Goal: Task Accomplishment & Management: Use online tool/utility

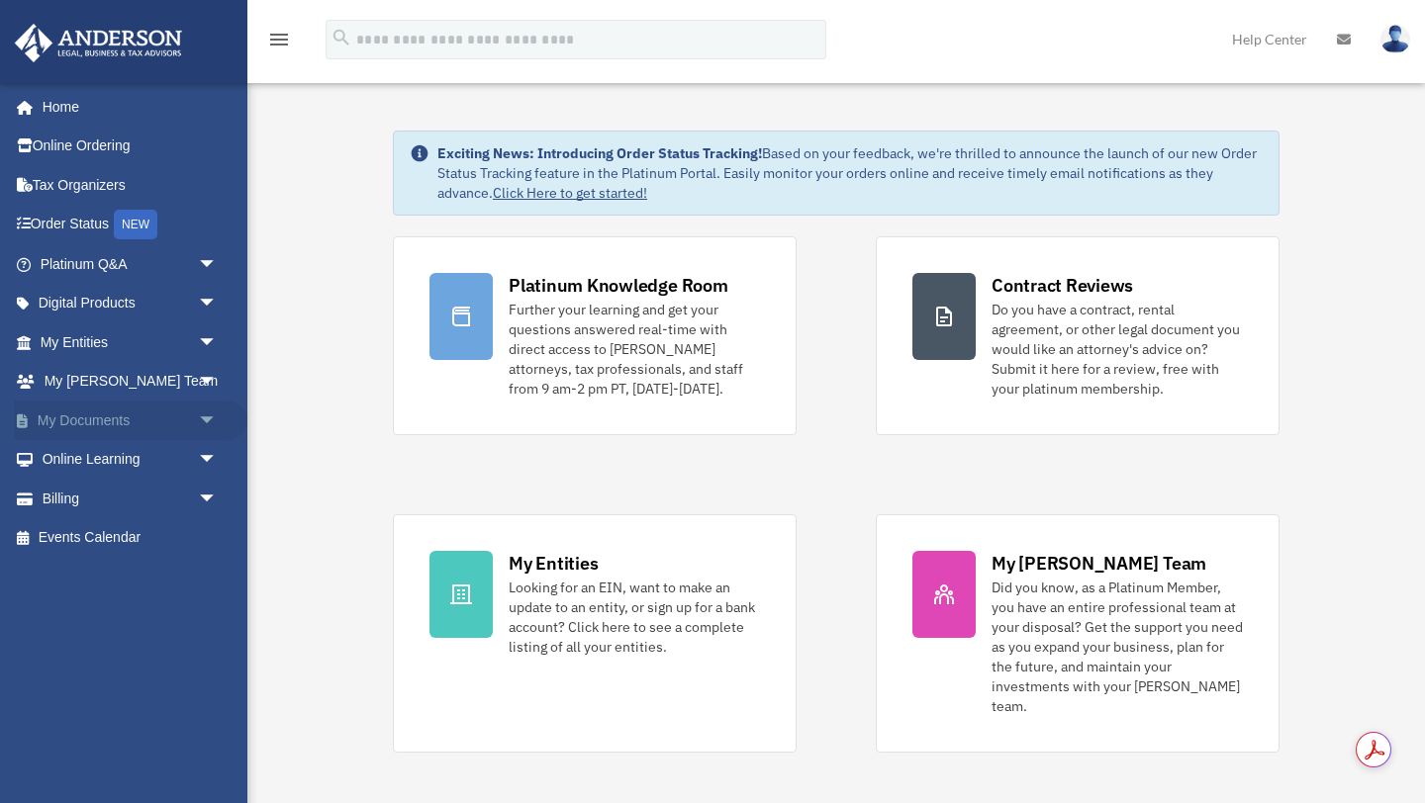
click at [204, 416] on span "arrow_drop_down" at bounding box center [218, 421] width 40 height 41
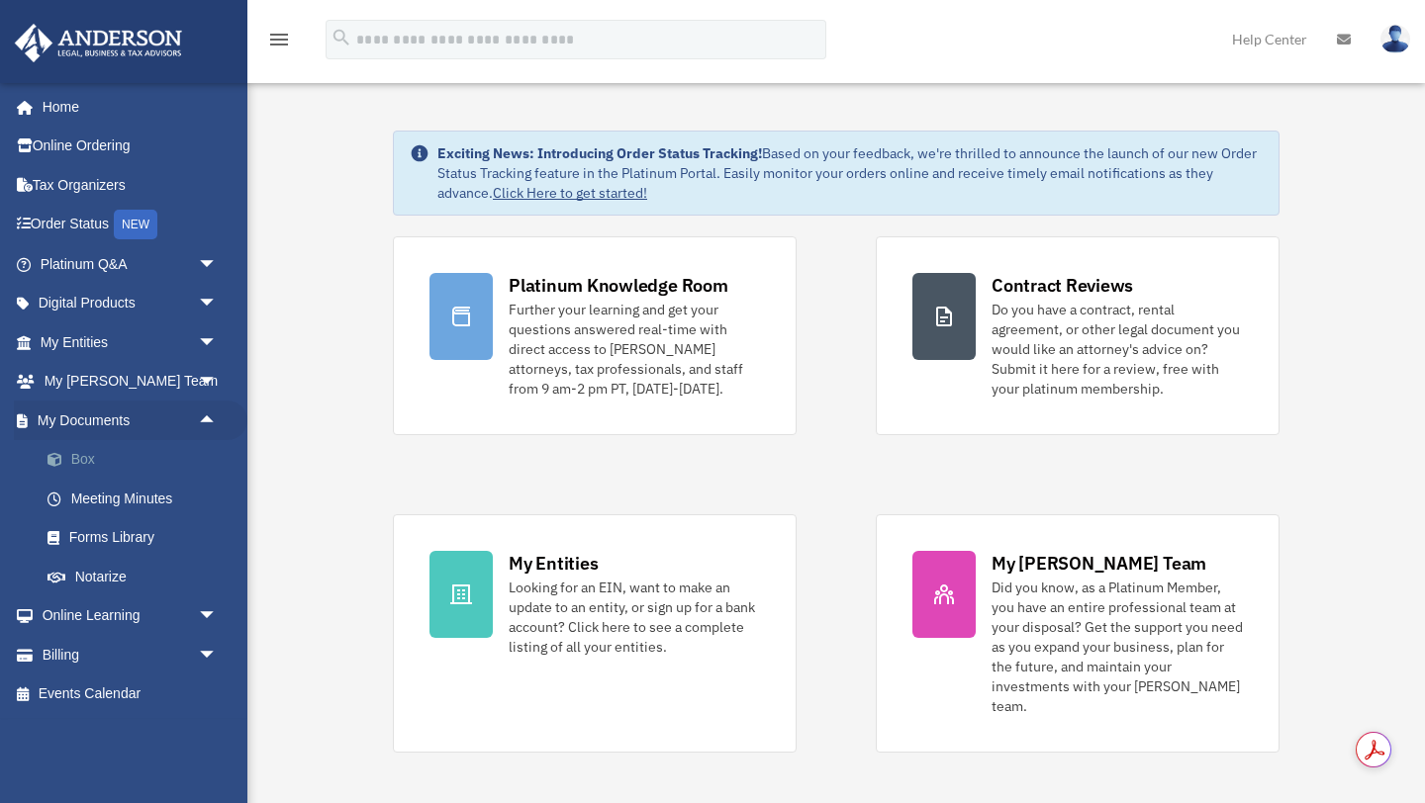
click at [72, 458] on link "Box" at bounding box center [138, 460] width 220 height 40
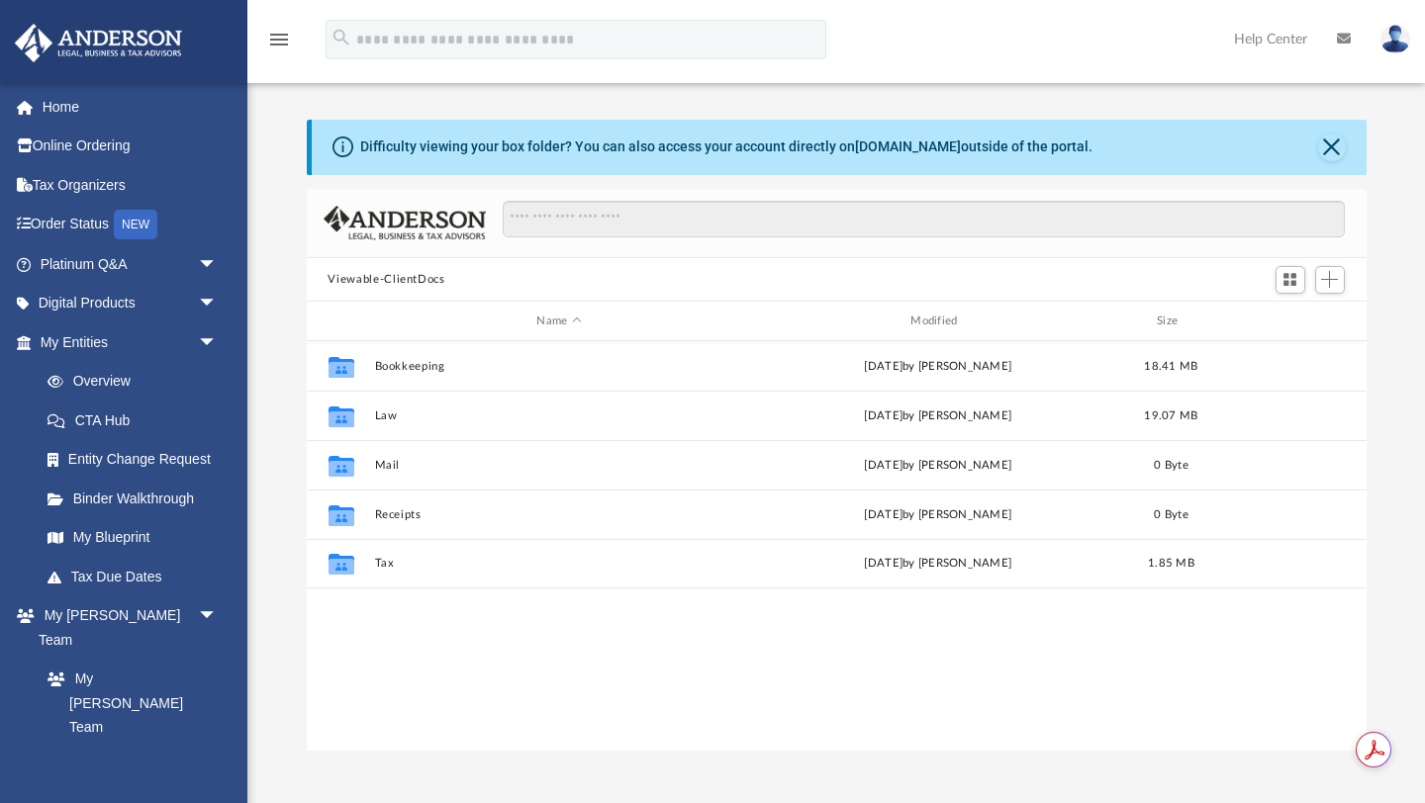
scroll to position [449, 1060]
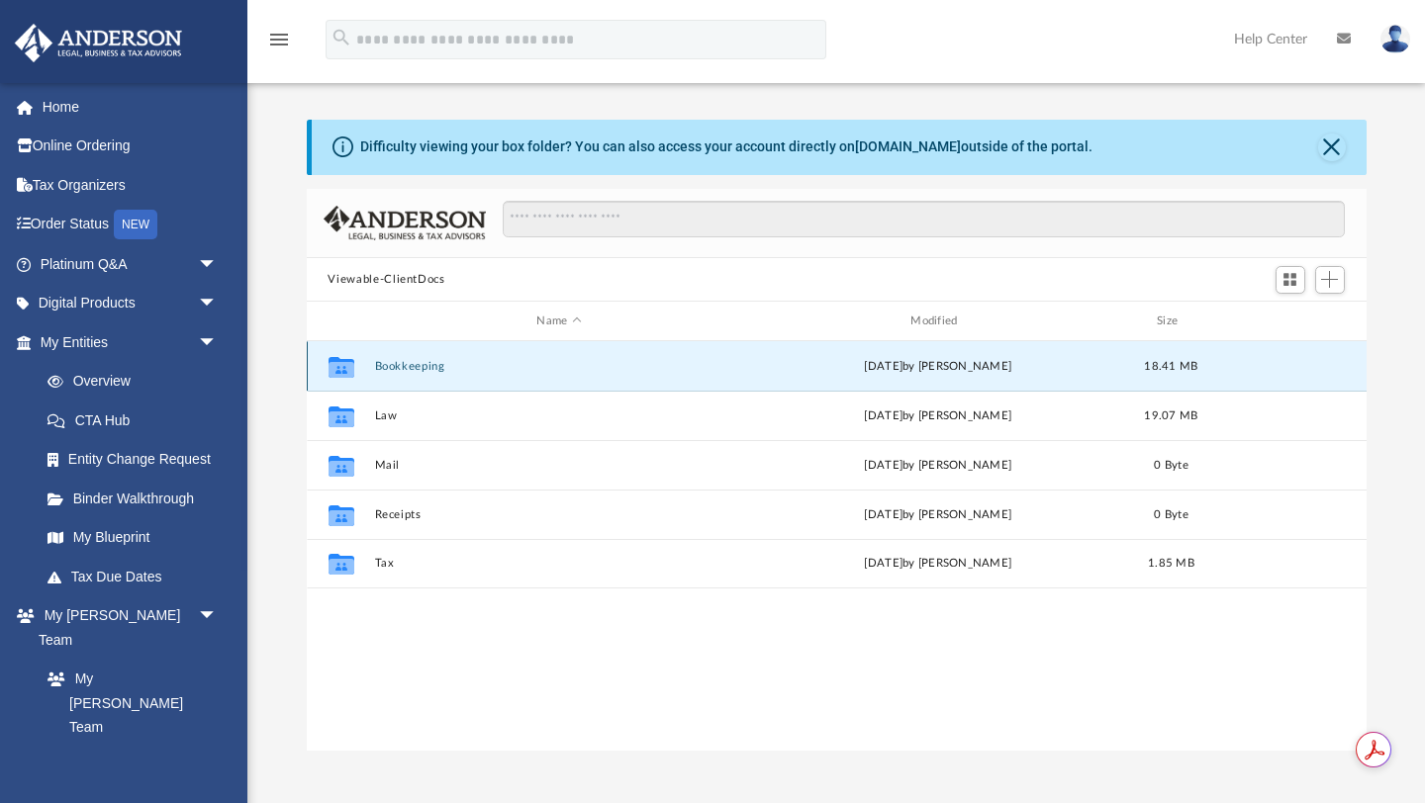
click at [430, 365] on button "Bookkeeping" at bounding box center [559, 366] width 370 height 13
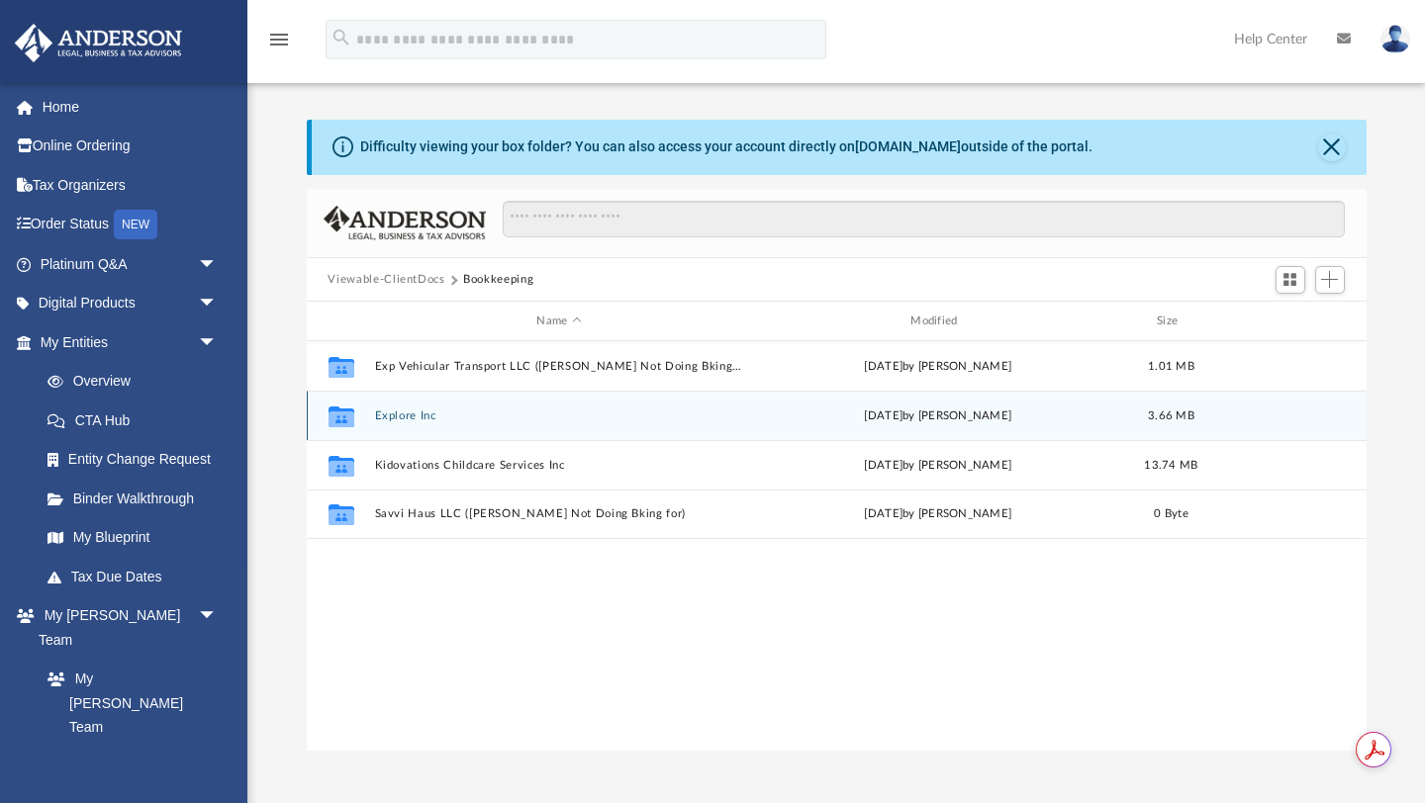
click at [405, 417] on button "Explore Inc" at bounding box center [559, 416] width 370 height 13
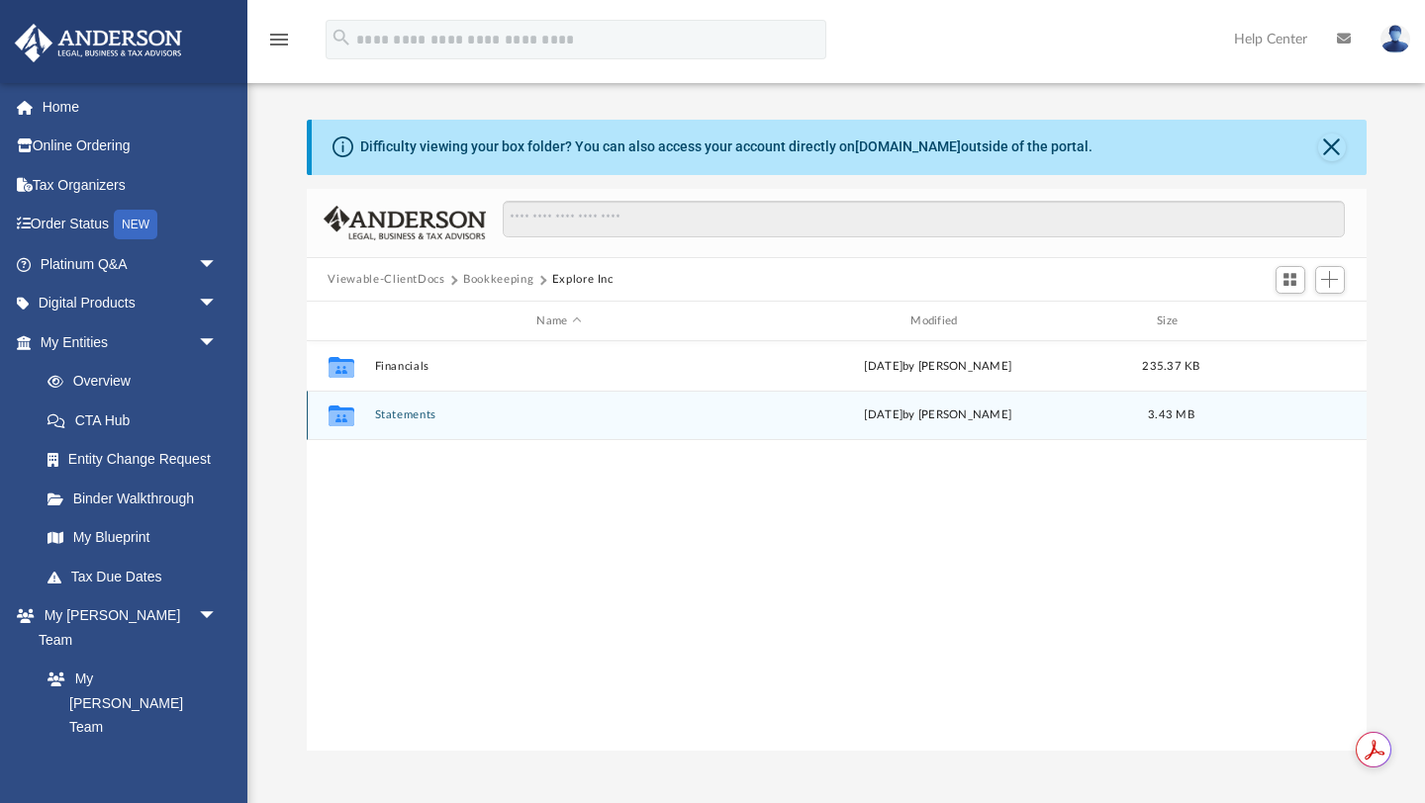
click at [405, 417] on button "Statements" at bounding box center [559, 416] width 370 height 13
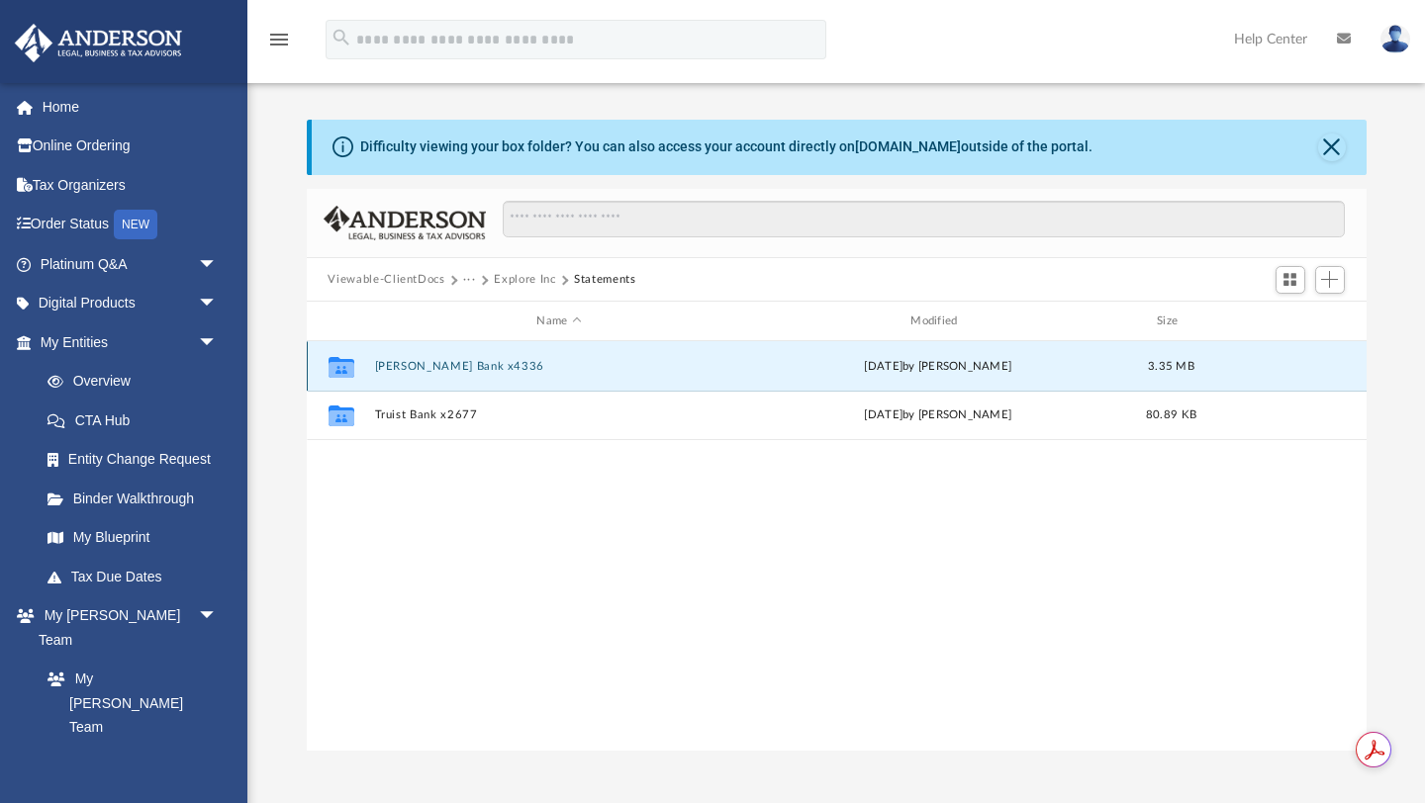
click at [429, 364] on button "Morris Bank x4336" at bounding box center [559, 366] width 370 height 13
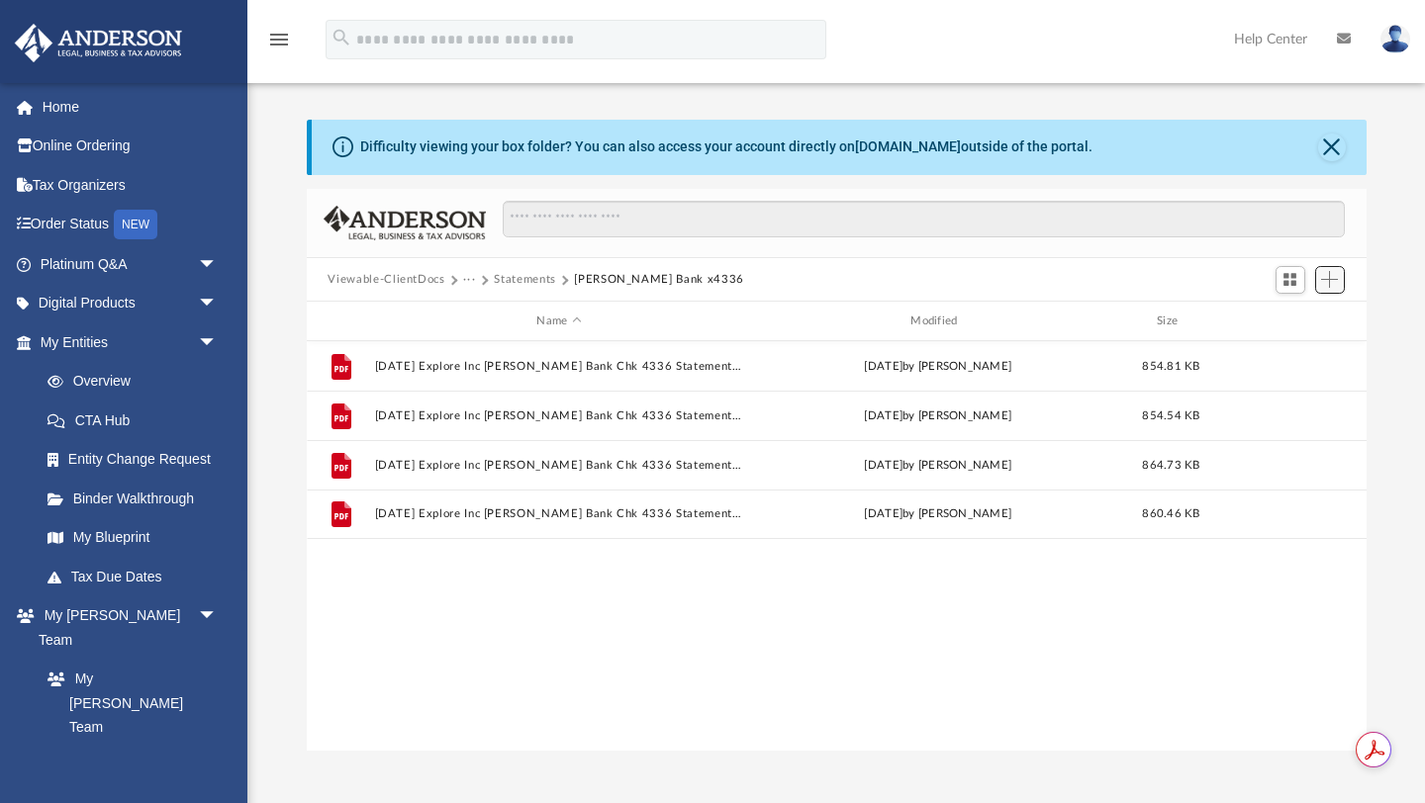
click at [1337, 277] on span "Add" at bounding box center [1329, 279] width 17 height 17
click at [1310, 318] on li "Upload" at bounding box center [1300, 319] width 63 height 21
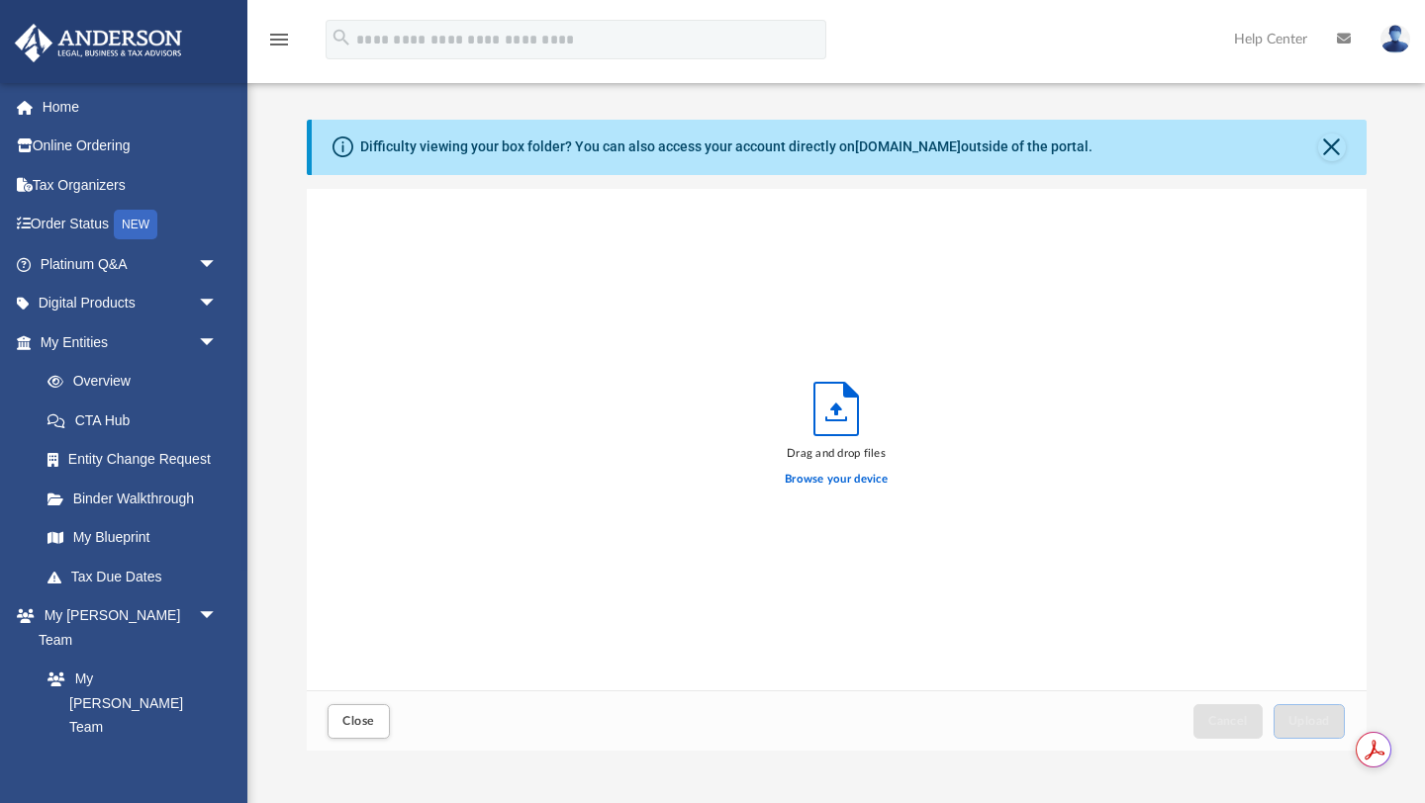
scroll to position [502, 1060]
click at [864, 478] on label "Browse your device" at bounding box center [836, 480] width 103 height 18
click at [0, 0] on input "Browse your device" at bounding box center [0, 0] width 0 height 0
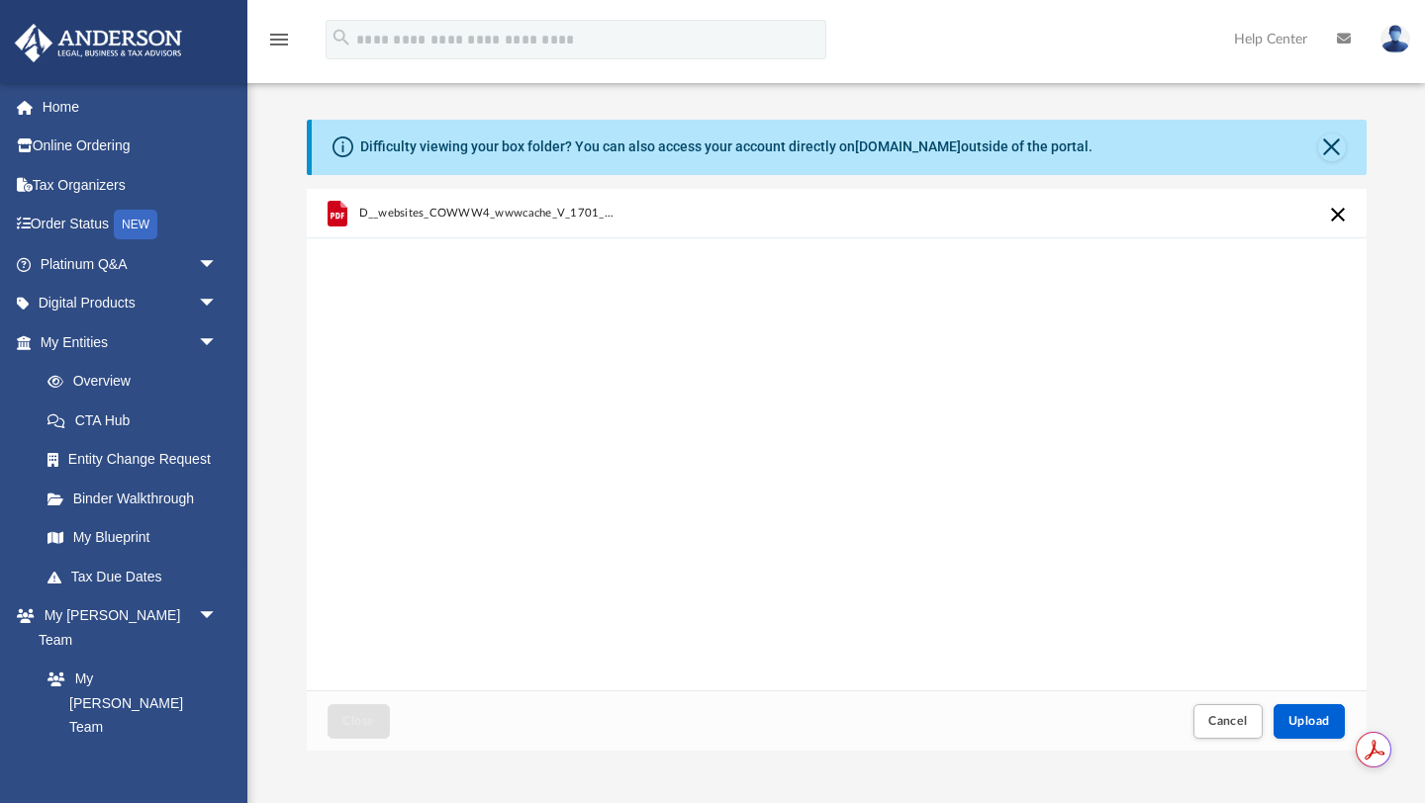
click at [331, 217] on icon "grid" at bounding box center [336, 213] width 20 height 26
click at [398, 214] on span "D__websites_COWWW4_wwwcache_V_1701_333_4271440_IC_STMT.pdf" at bounding box center [488, 213] width 260 height 13
click at [1343, 216] on button "Cancel this upload" at bounding box center [1338, 215] width 24 height 24
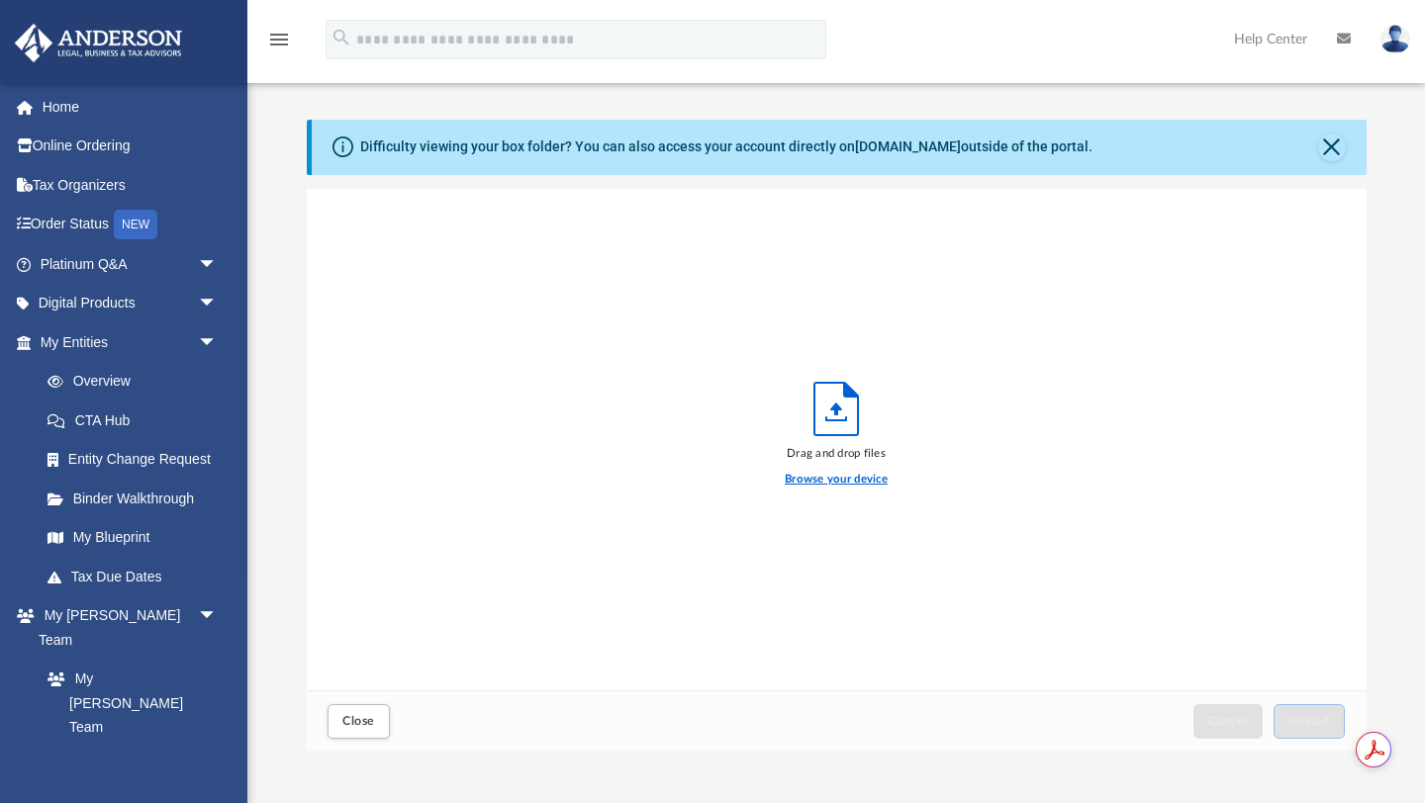
click at [851, 481] on label "Browse your device" at bounding box center [836, 480] width 103 height 18
click at [0, 0] on input "Browse your device" at bounding box center [0, 0] width 0 height 0
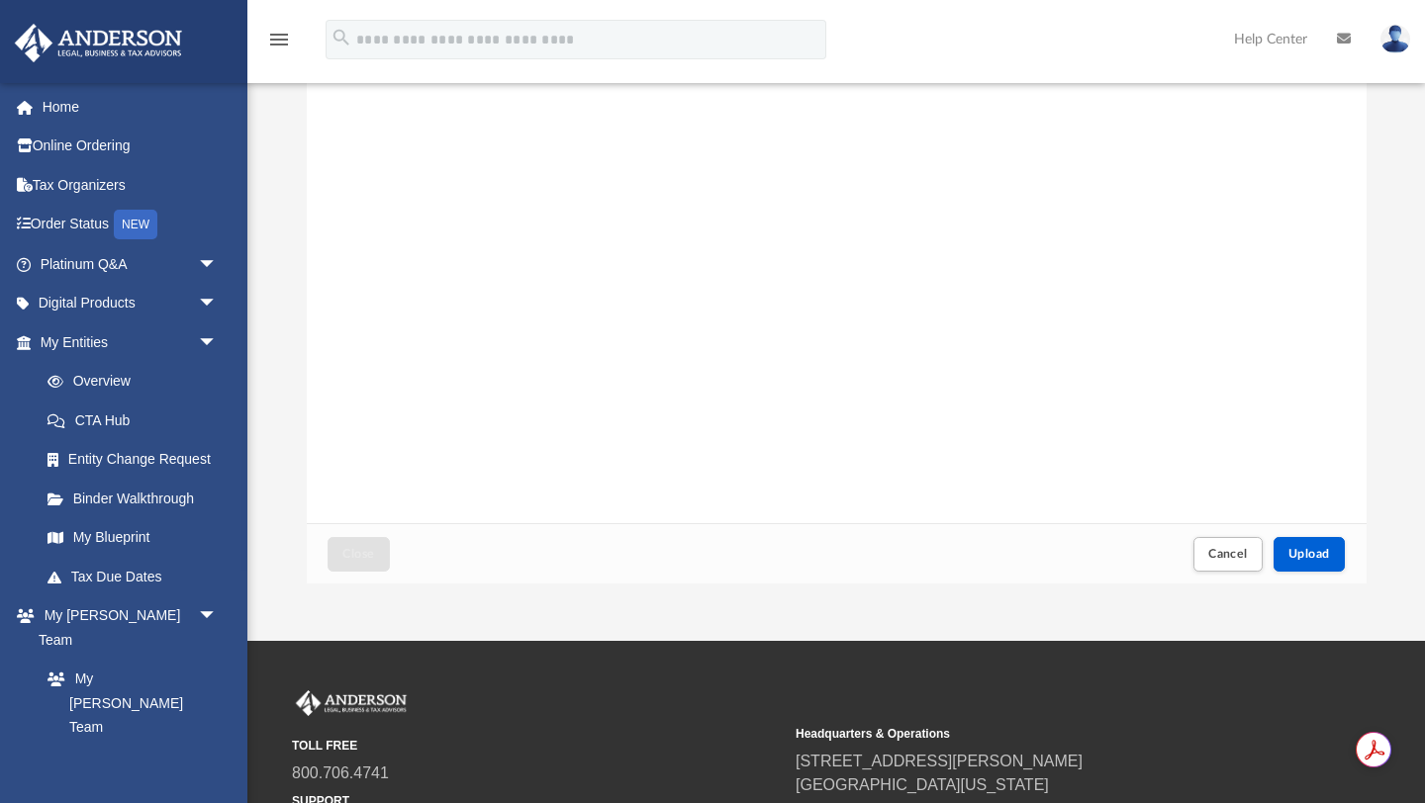
scroll to position [204, 0]
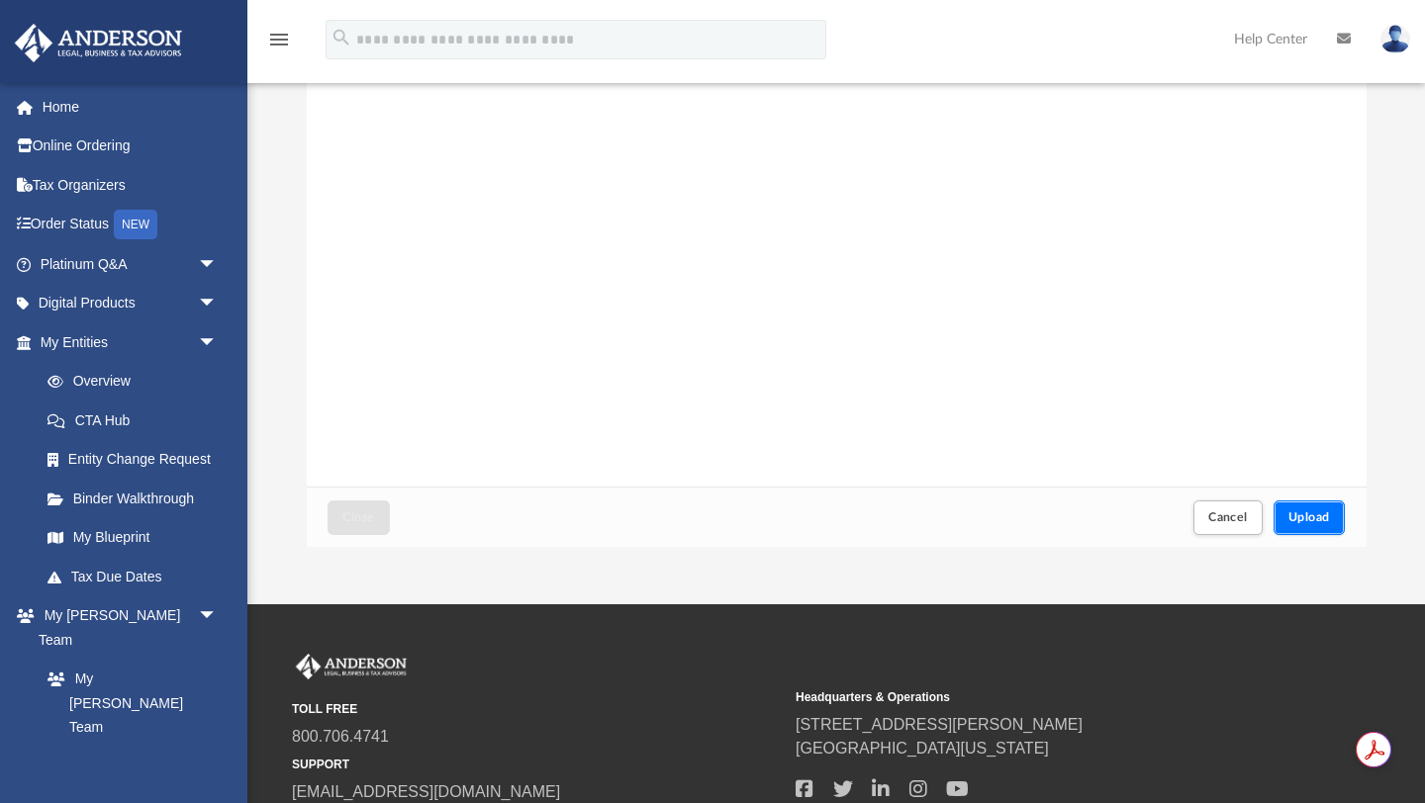
click at [1320, 518] on span "Upload" at bounding box center [1309, 517] width 42 height 12
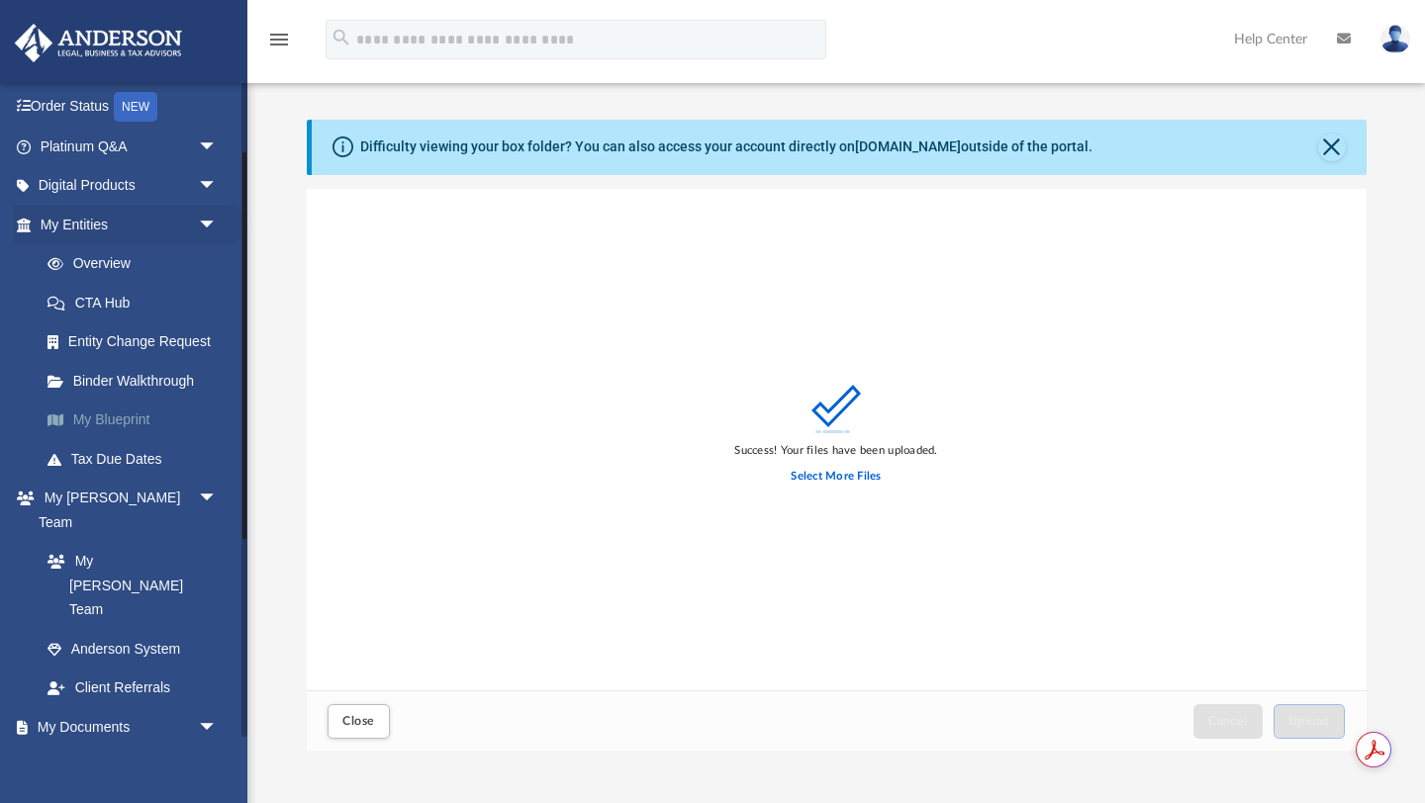
scroll to position [132, 0]
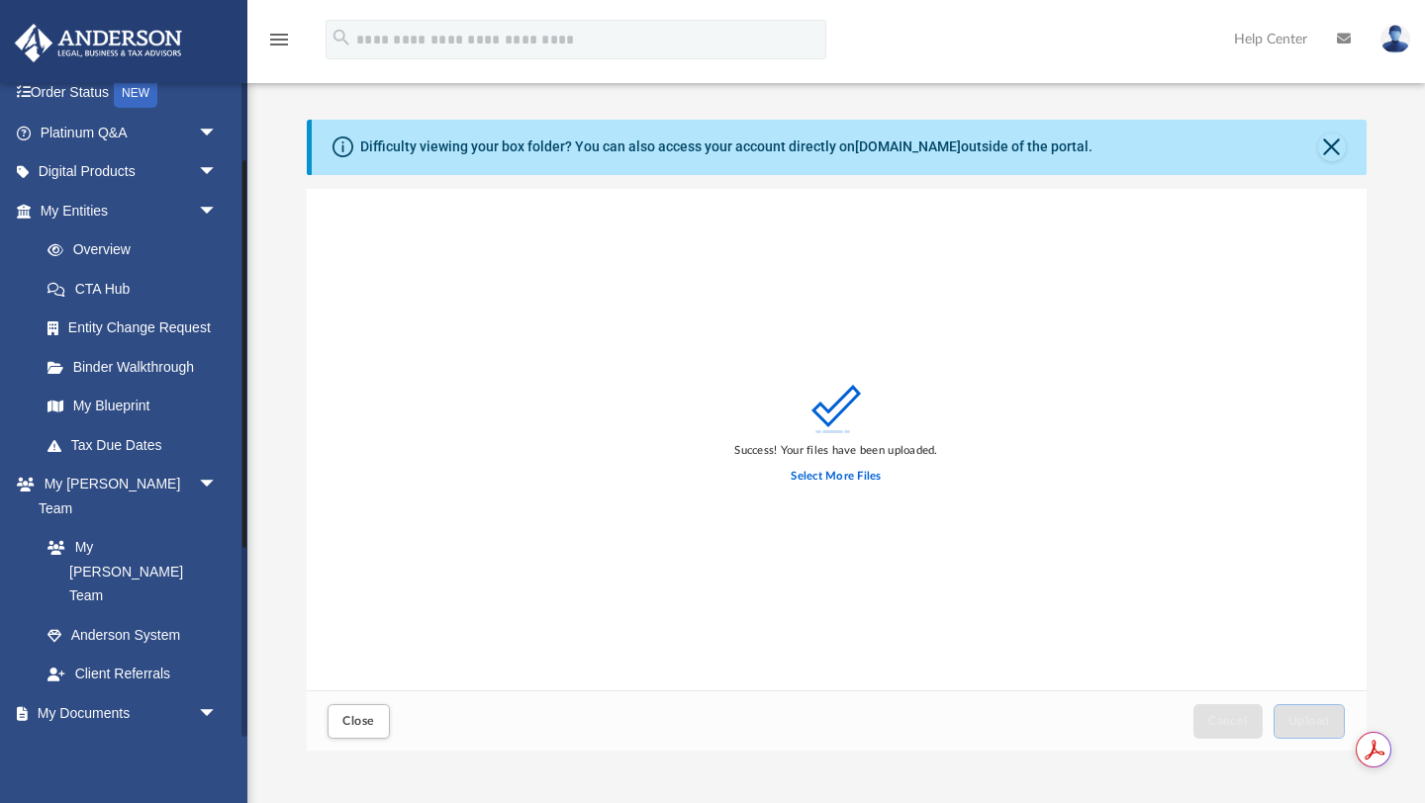
click at [80, 733] on link "Box" at bounding box center [138, 753] width 220 height 40
click at [82, 733] on link "Box" at bounding box center [138, 753] width 220 height 40
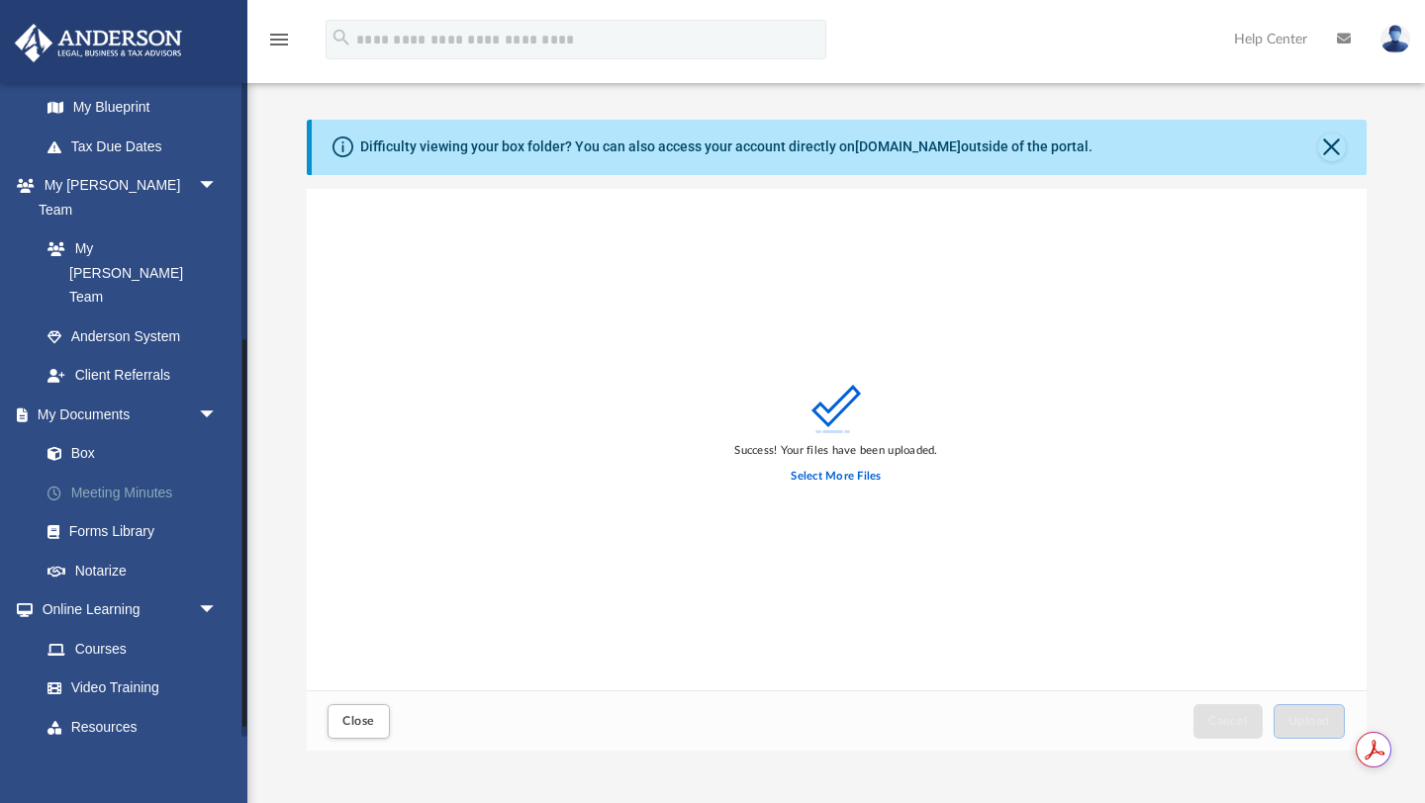
scroll to position [433, 0]
click at [87, 431] on link "Box" at bounding box center [138, 451] width 220 height 40
click at [98, 392] on link "My Documents arrow_drop_down" at bounding box center [130, 412] width 233 height 40
click at [1333, 144] on button "Close" at bounding box center [1332, 148] width 28 height 28
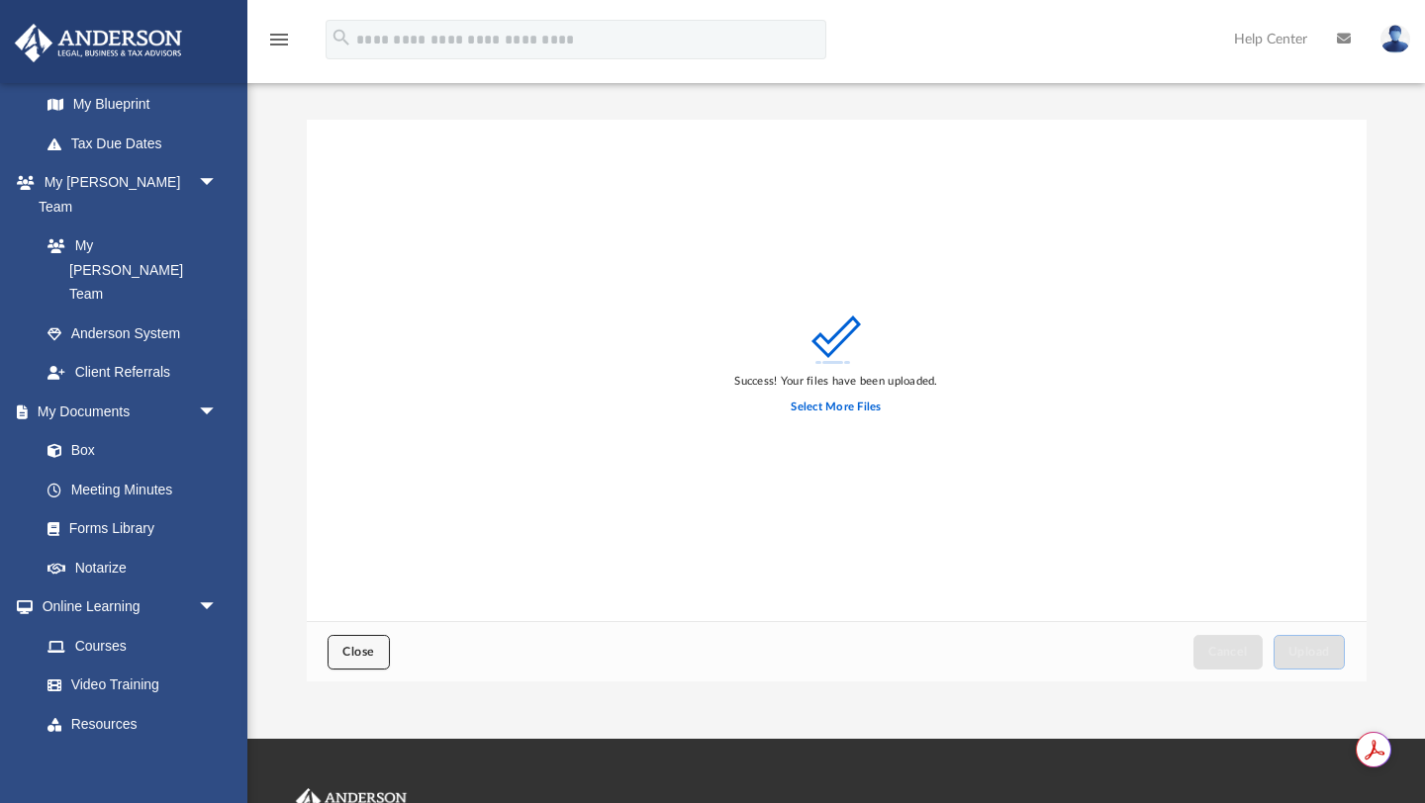
click at [368, 657] on span "Close" at bounding box center [358, 652] width 32 height 12
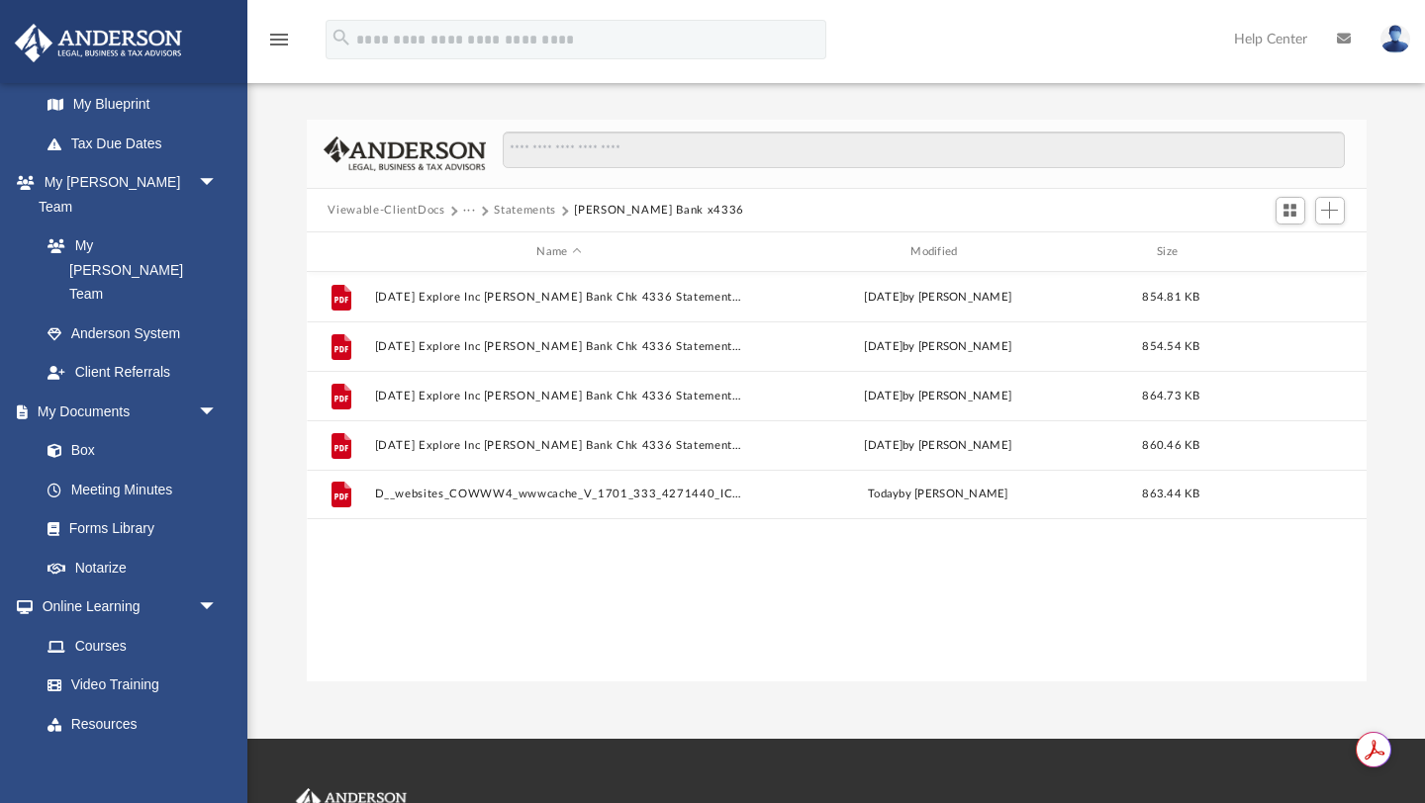
click at [426, 203] on button "Viewable-ClientDocs" at bounding box center [385, 211] width 117 height 18
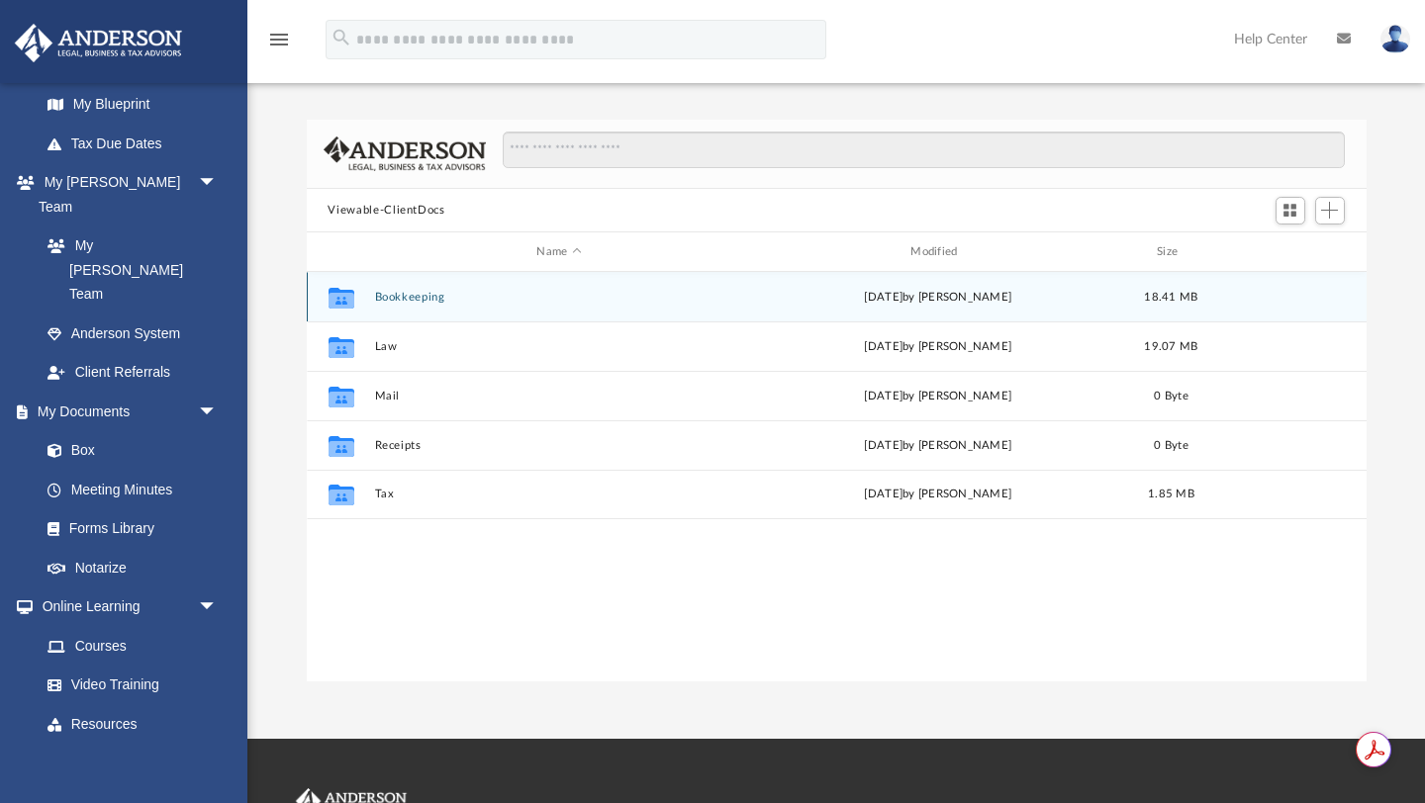
click at [408, 294] on button "Bookkeeping" at bounding box center [559, 297] width 370 height 13
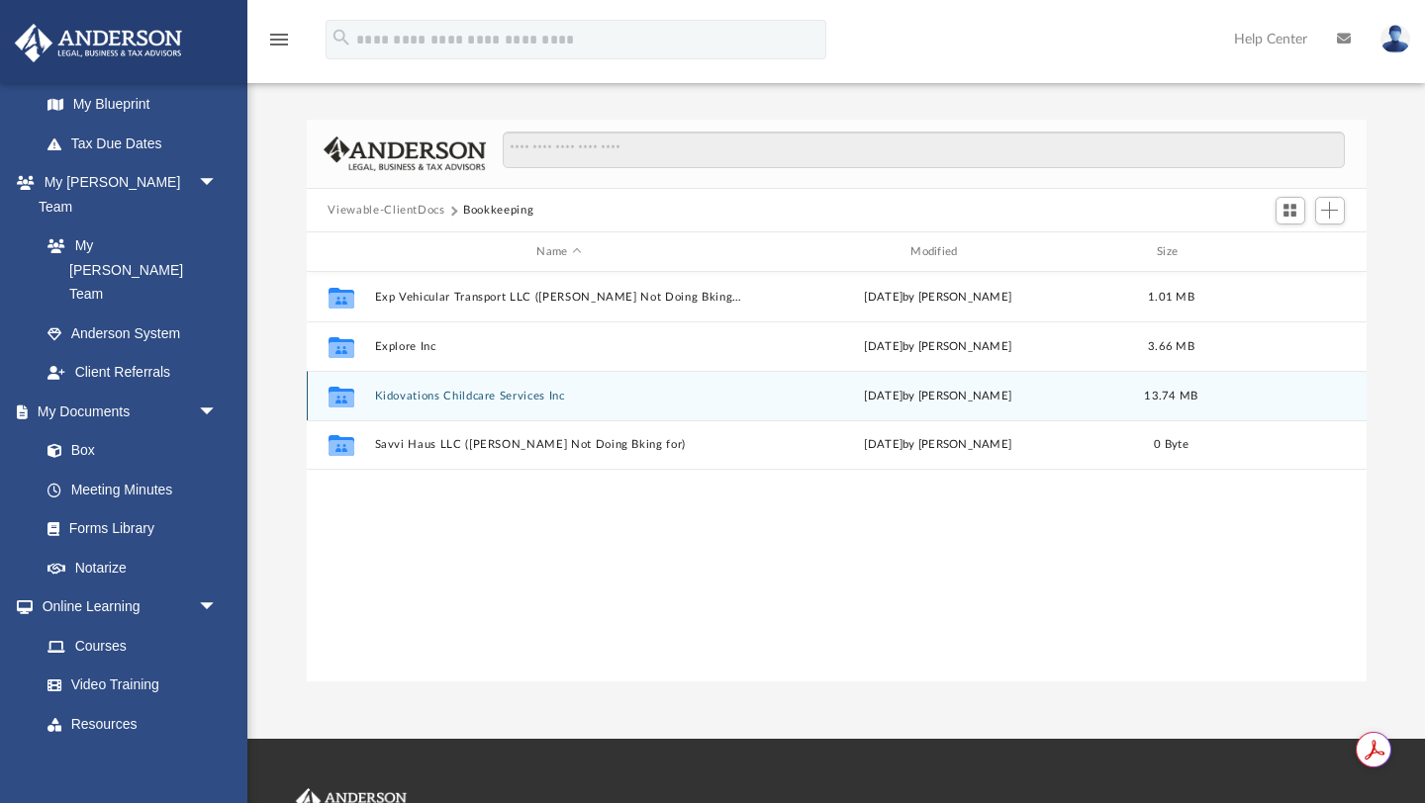
click at [401, 400] on button "Kidovations Childcare Services Inc" at bounding box center [559, 396] width 370 height 13
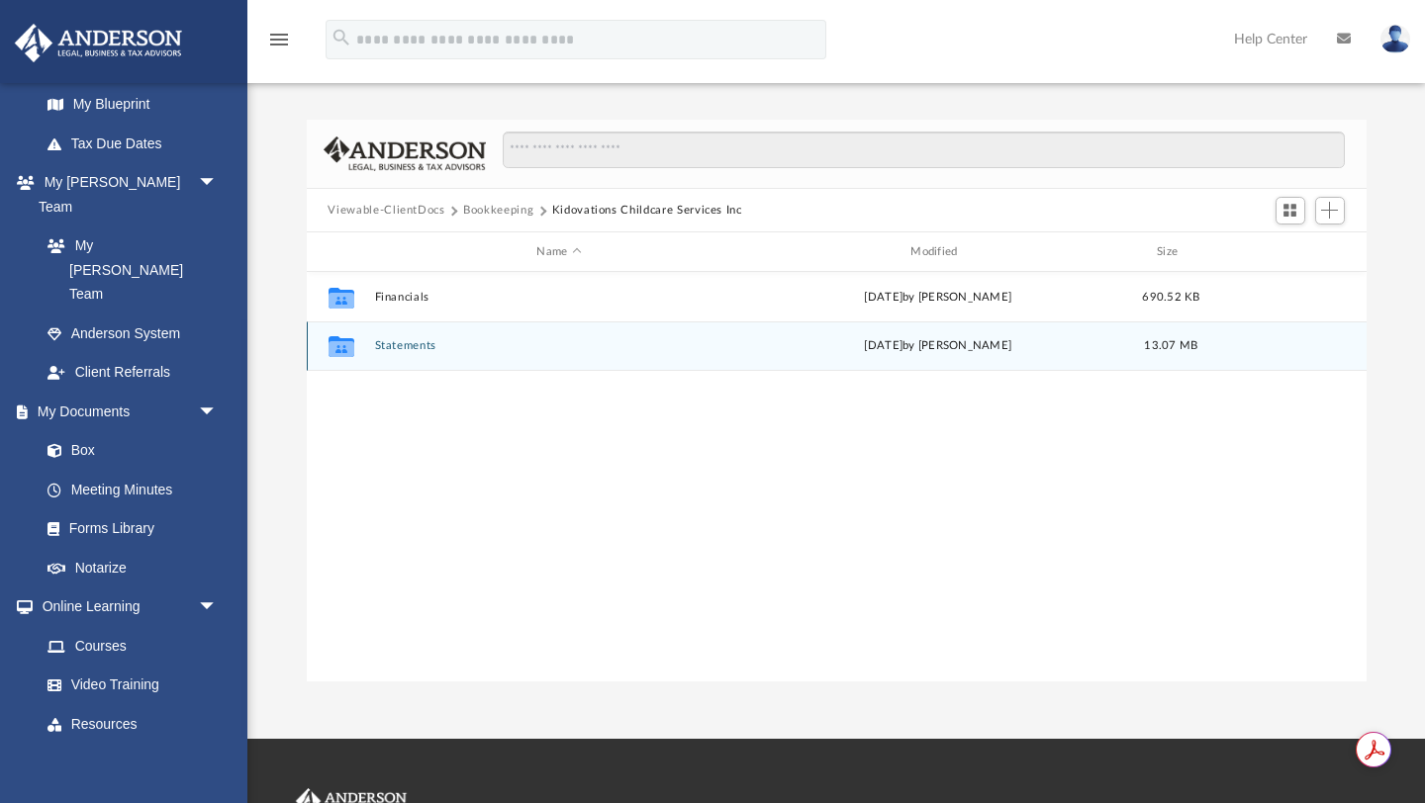
click at [413, 334] on div "Collaborated Folder Statements Wed Sep 3 2025 by Emily Dixon 13.07 MB" at bounding box center [837, 346] width 1060 height 49
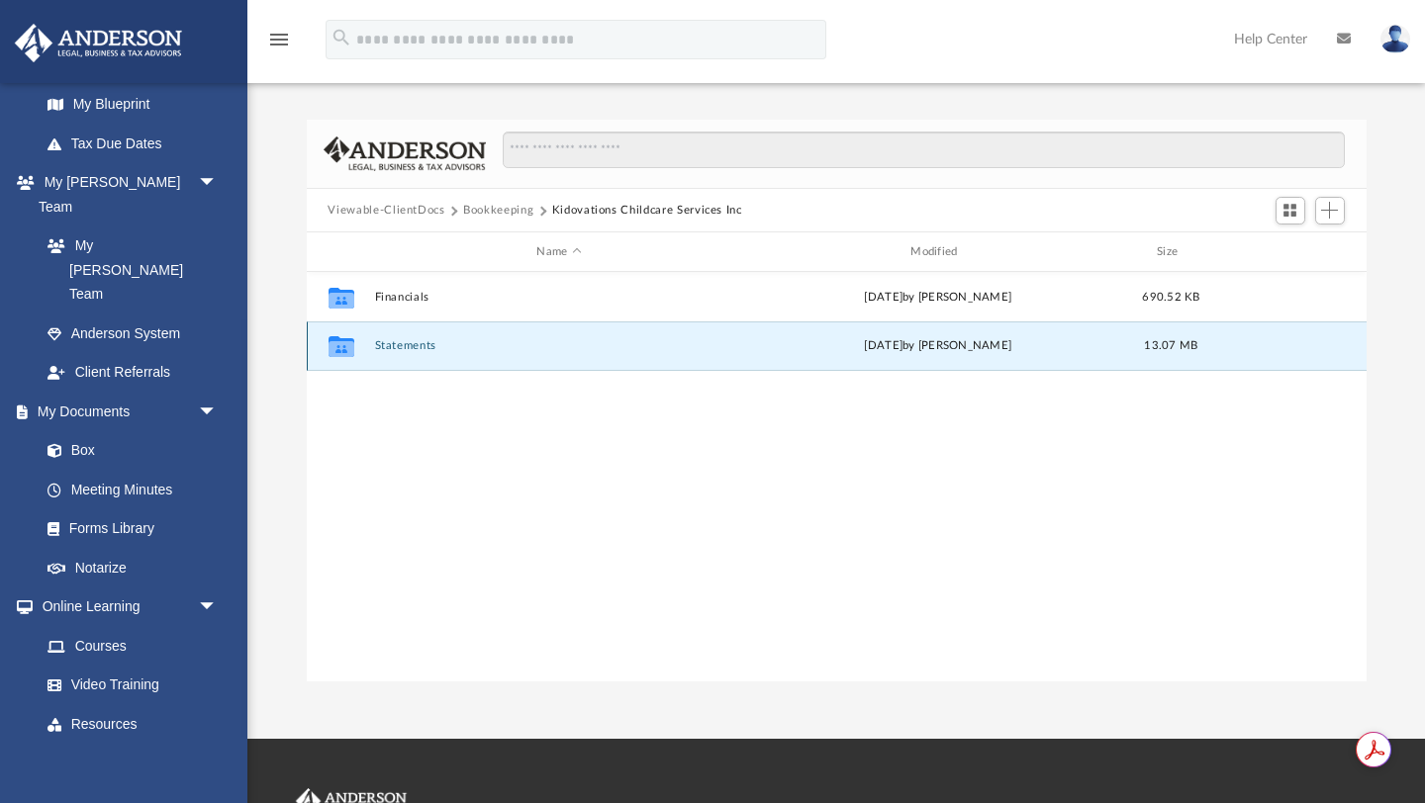
click at [412, 344] on button "Statements" at bounding box center [559, 346] width 370 height 13
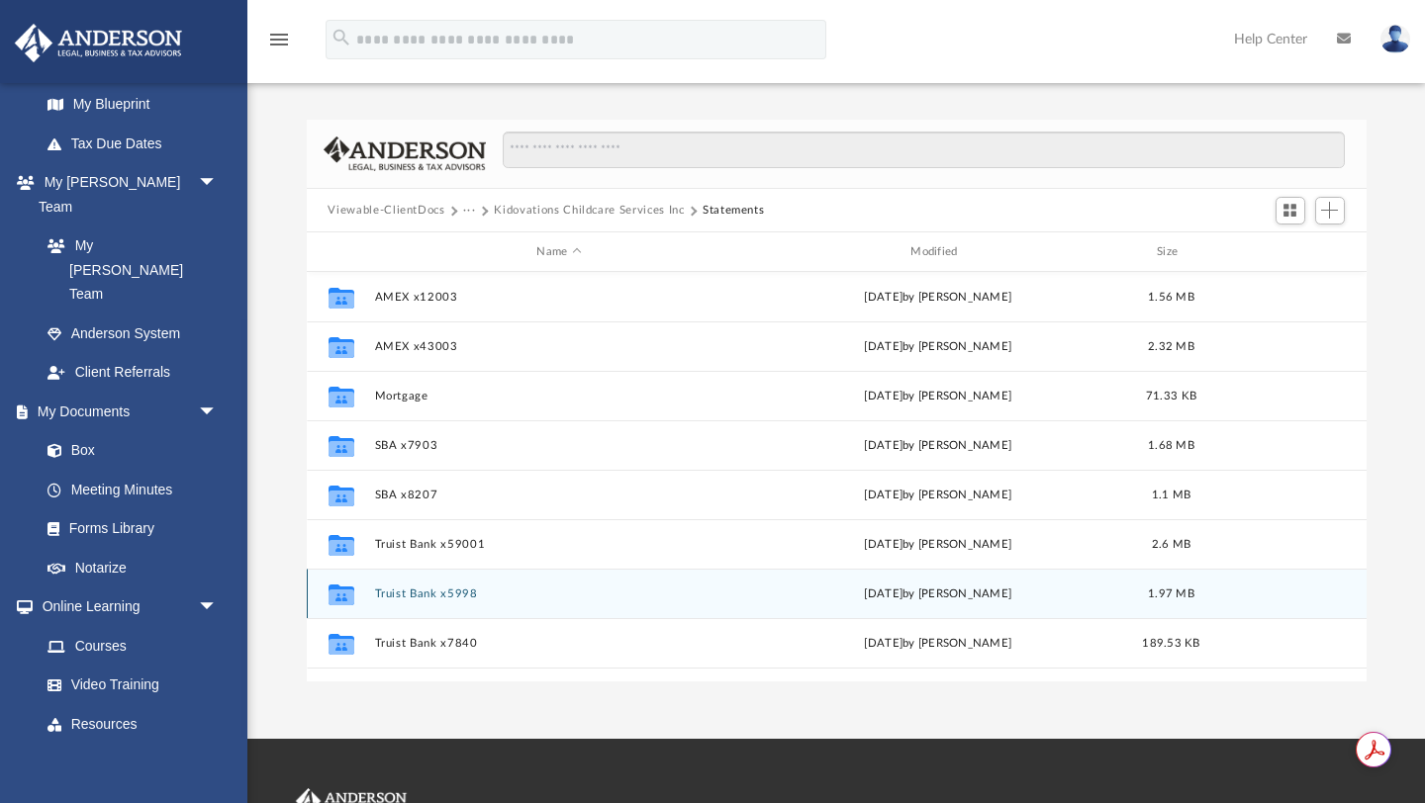
click at [457, 597] on button "Truist Bank x5998" at bounding box center [559, 594] width 370 height 13
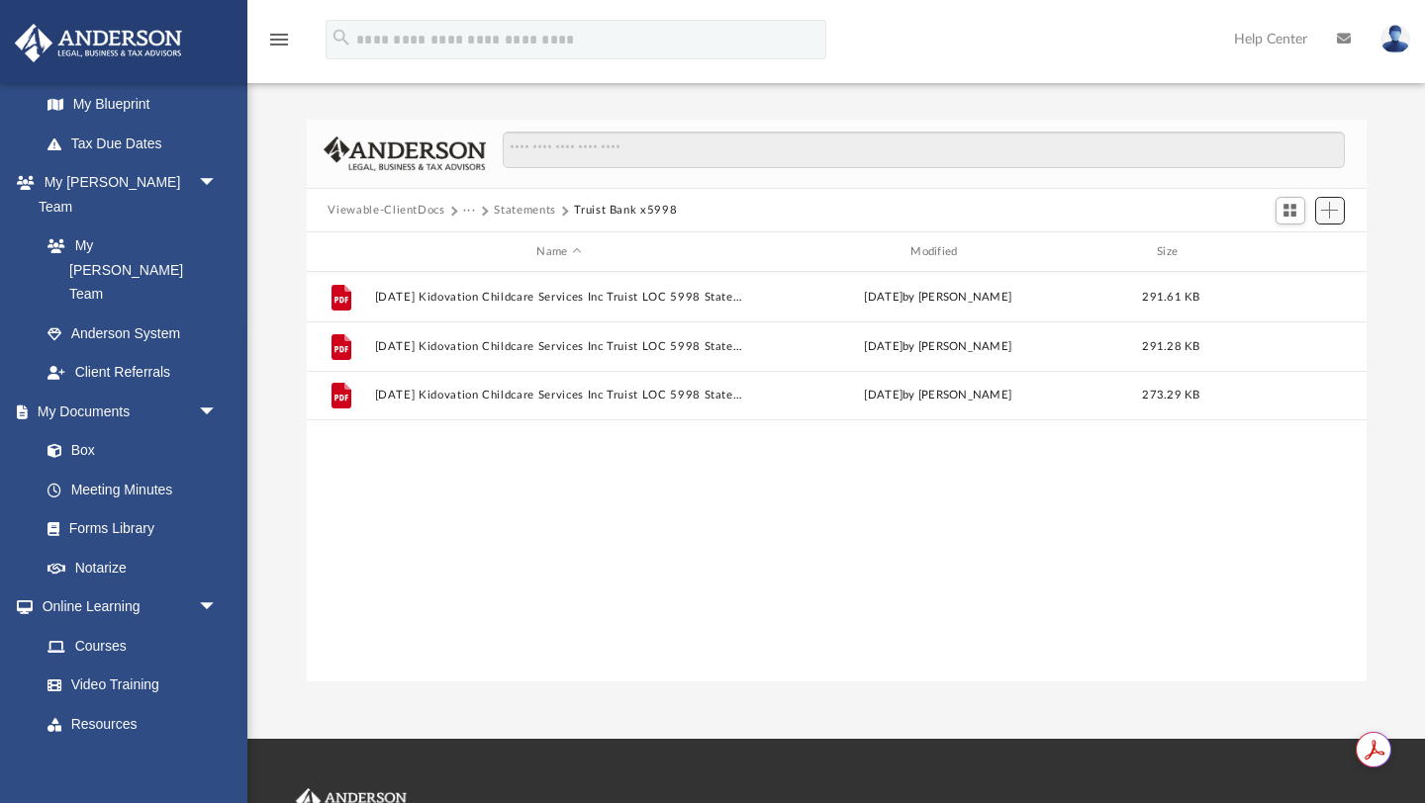
click at [1332, 211] on span "Add" at bounding box center [1329, 210] width 17 height 17
click at [1296, 246] on li "Upload" at bounding box center [1300, 249] width 63 height 21
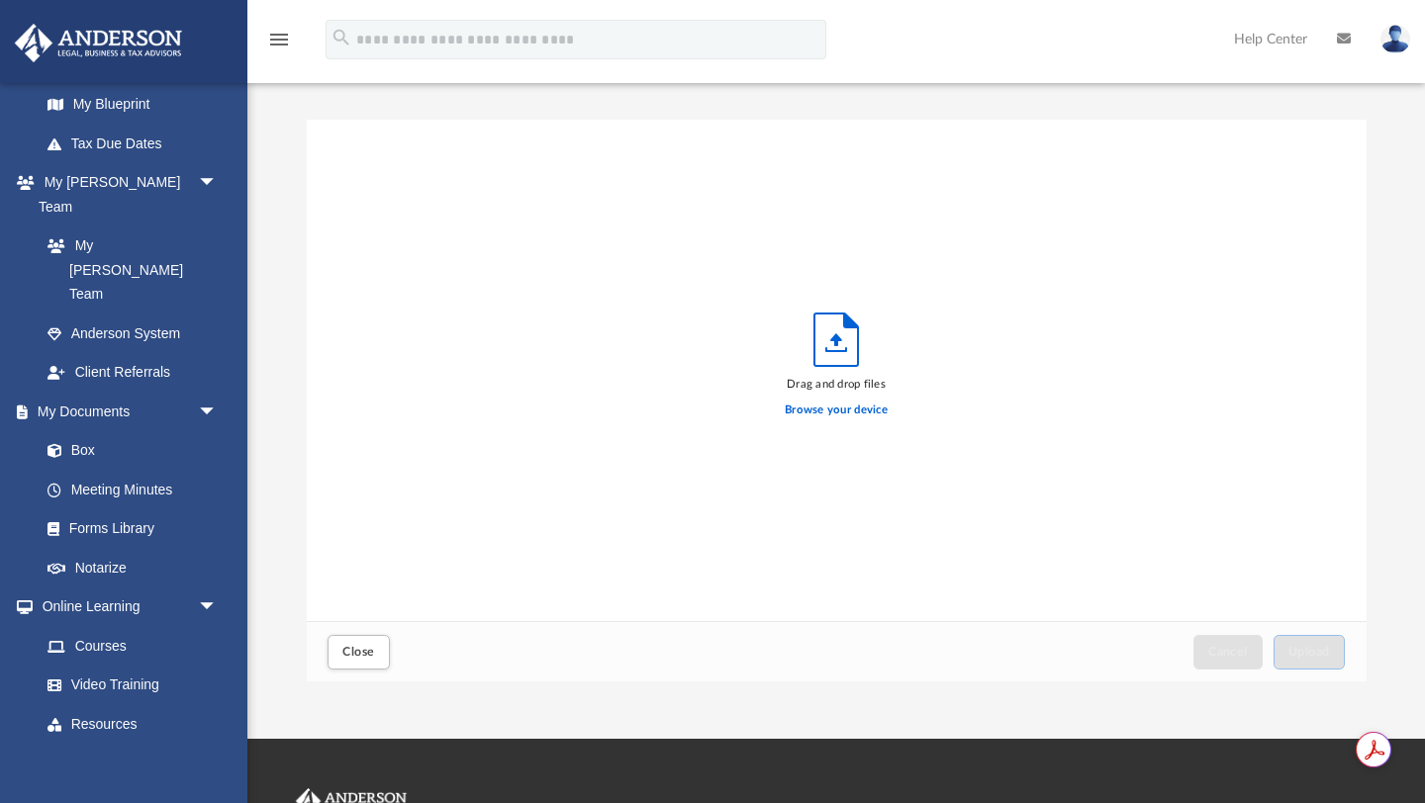
scroll to position [502, 1060]
click at [869, 410] on label "Browse your device" at bounding box center [836, 411] width 103 height 18
click at [0, 0] on input "Browse your device" at bounding box center [0, 0] width 0 height 0
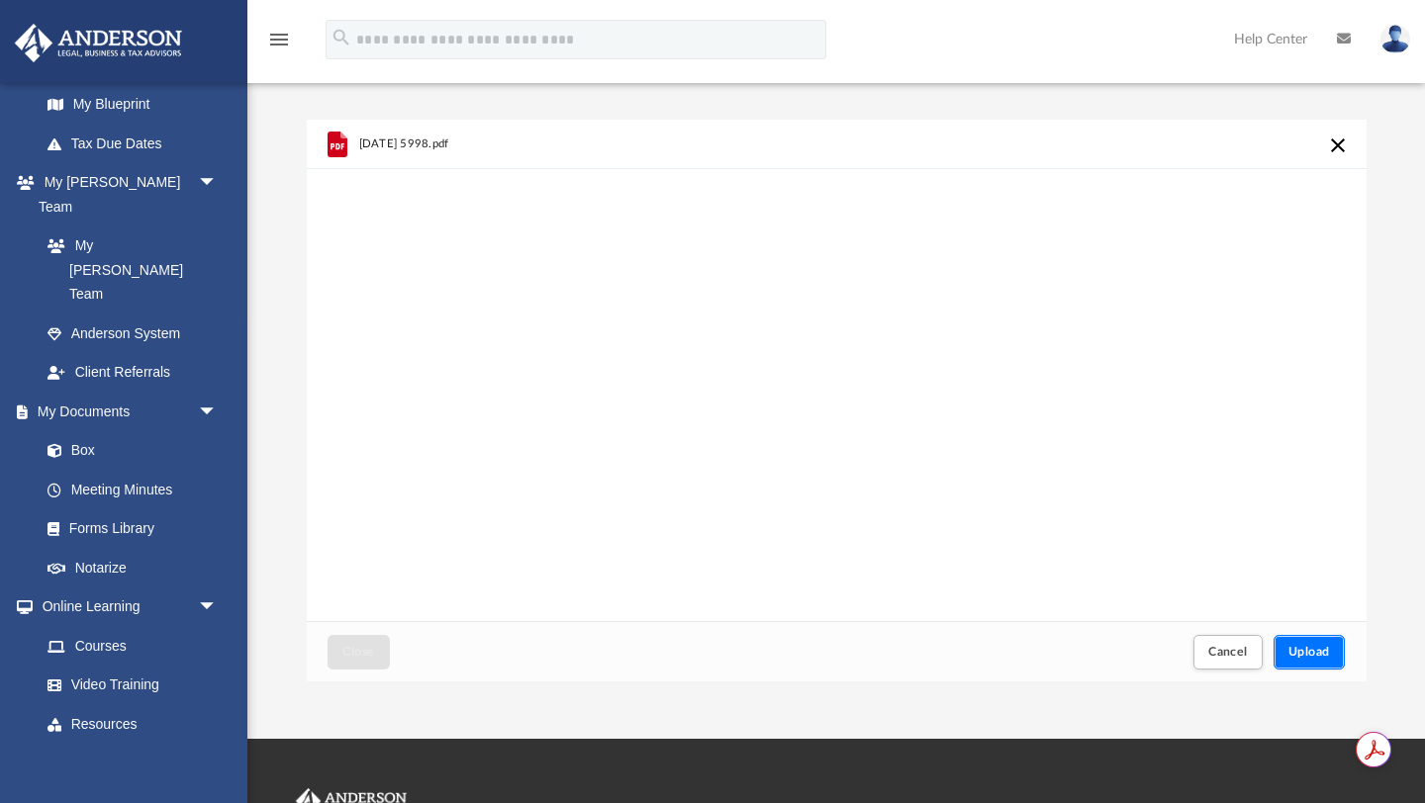
click at [1305, 649] on span "Upload" at bounding box center [1309, 652] width 42 height 12
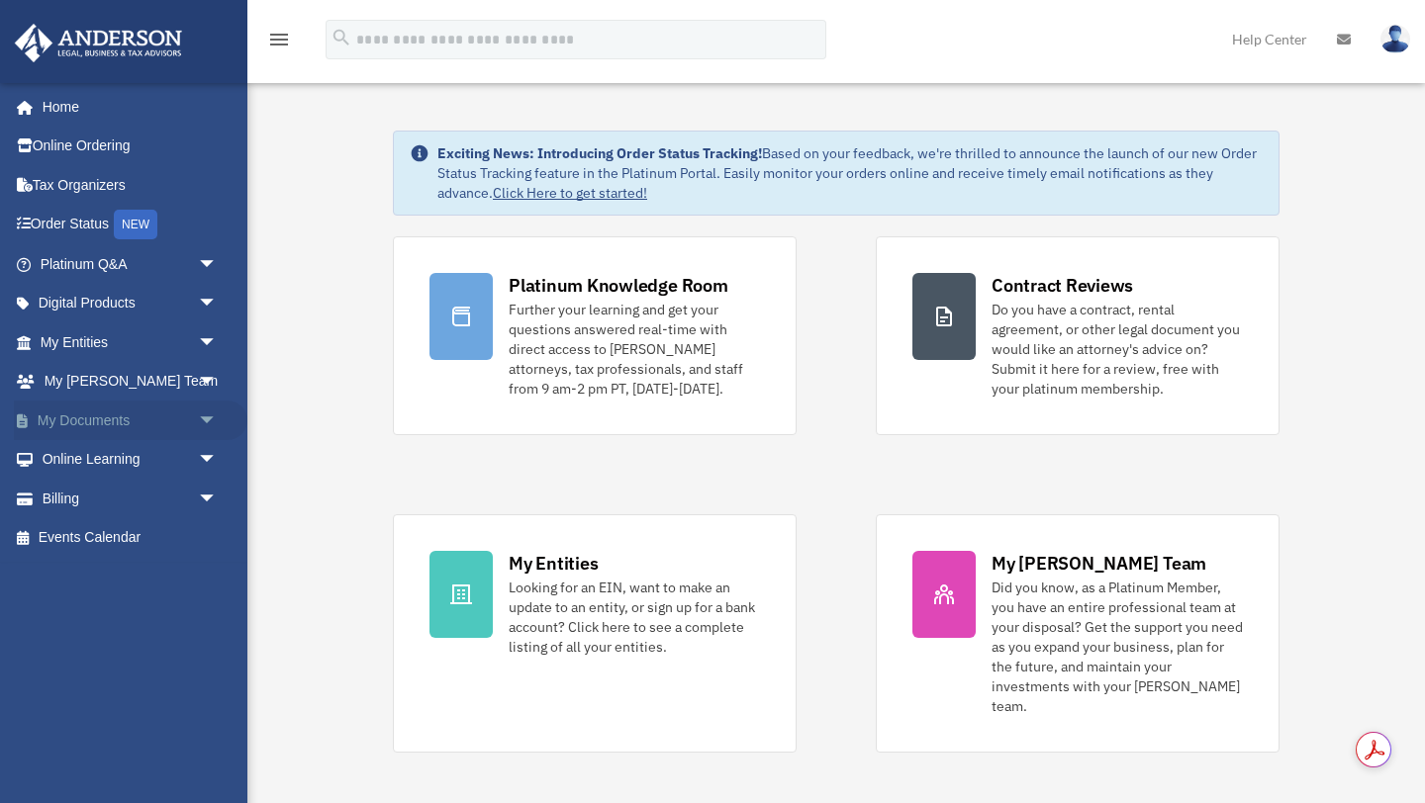
click at [207, 419] on span "arrow_drop_down" at bounding box center [218, 421] width 40 height 41
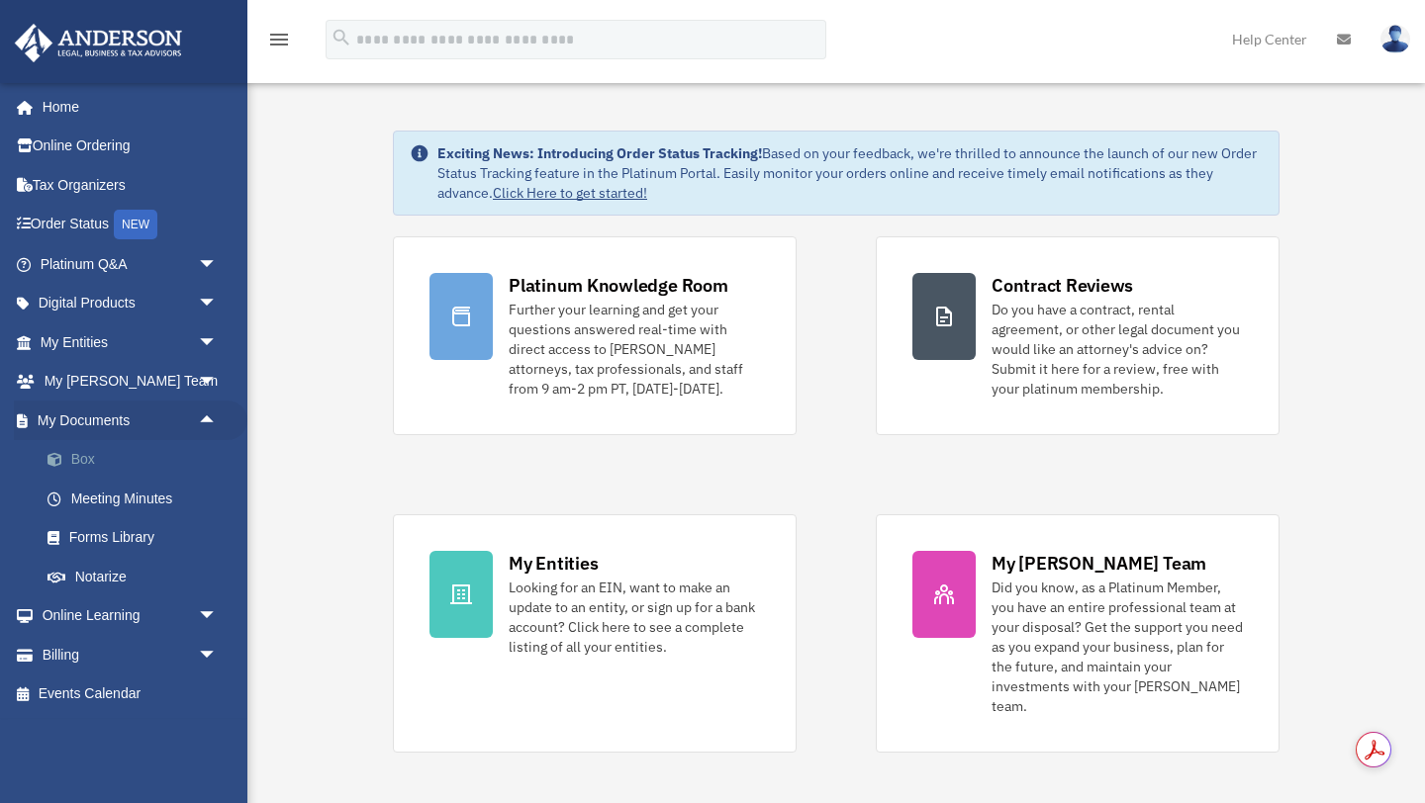
click at [90, 452] on link "Box" at bounding box center [138, 460] width 220 height 40
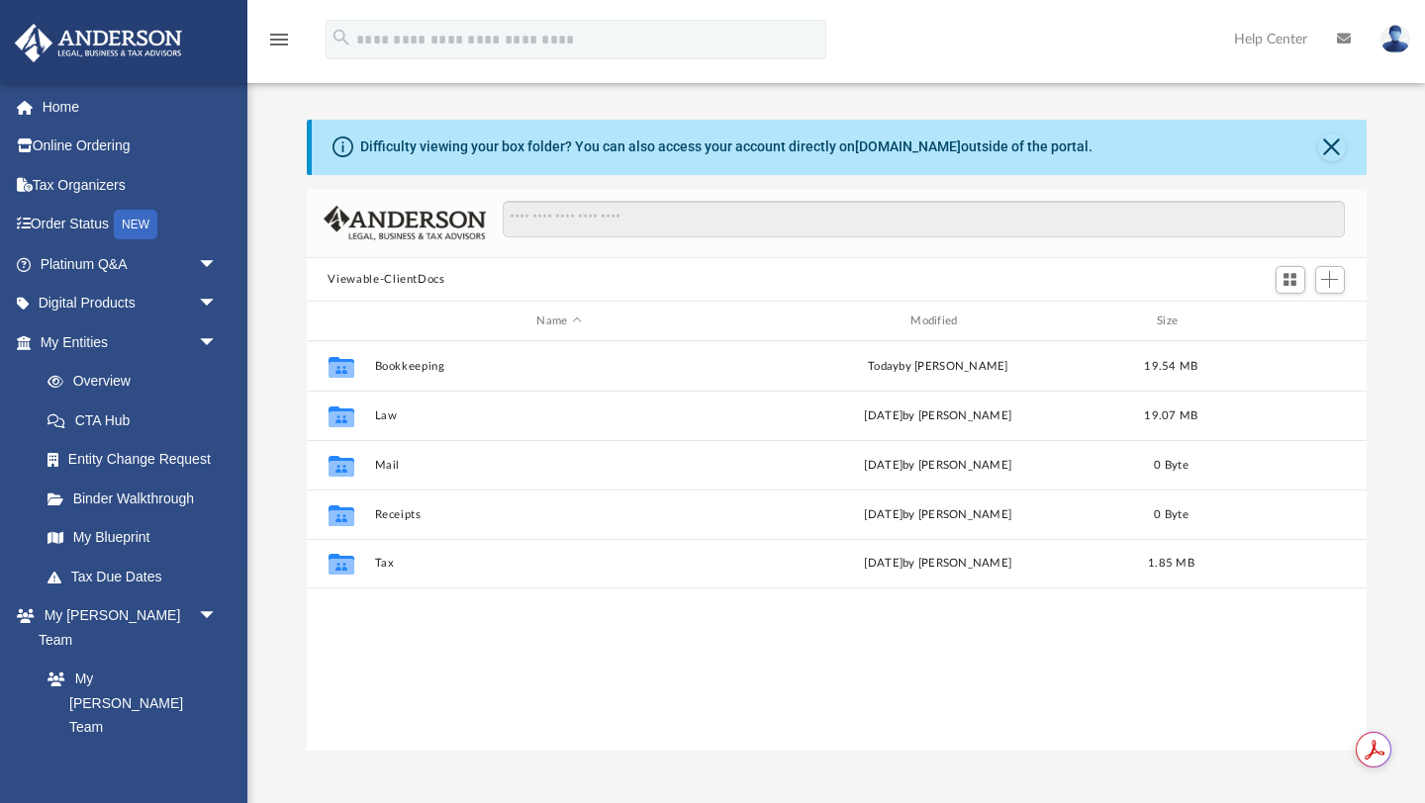
scroll to position [449, 1060]
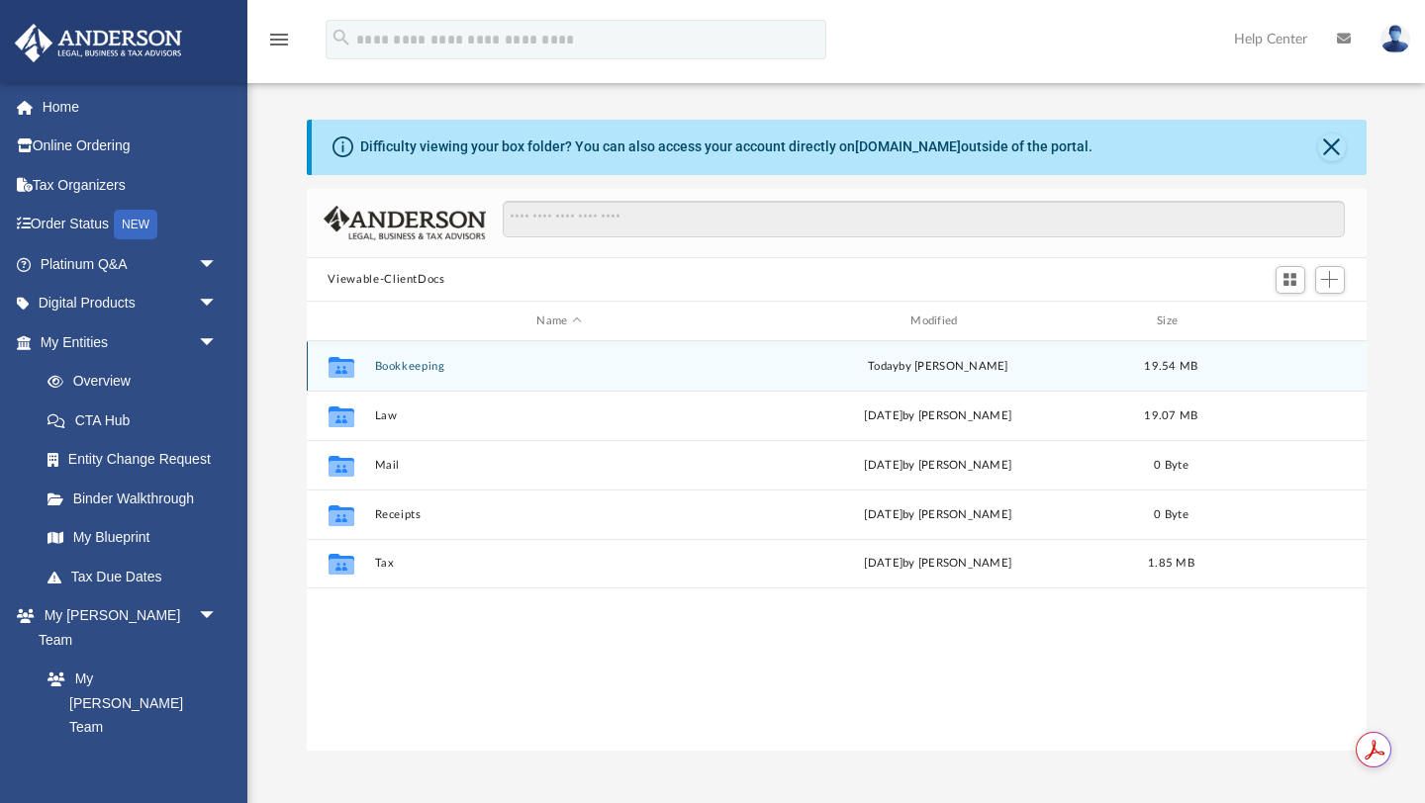
click at [416, 365] on button "Bookkeeping" at bounding box center [559, 366] width 370 height 13
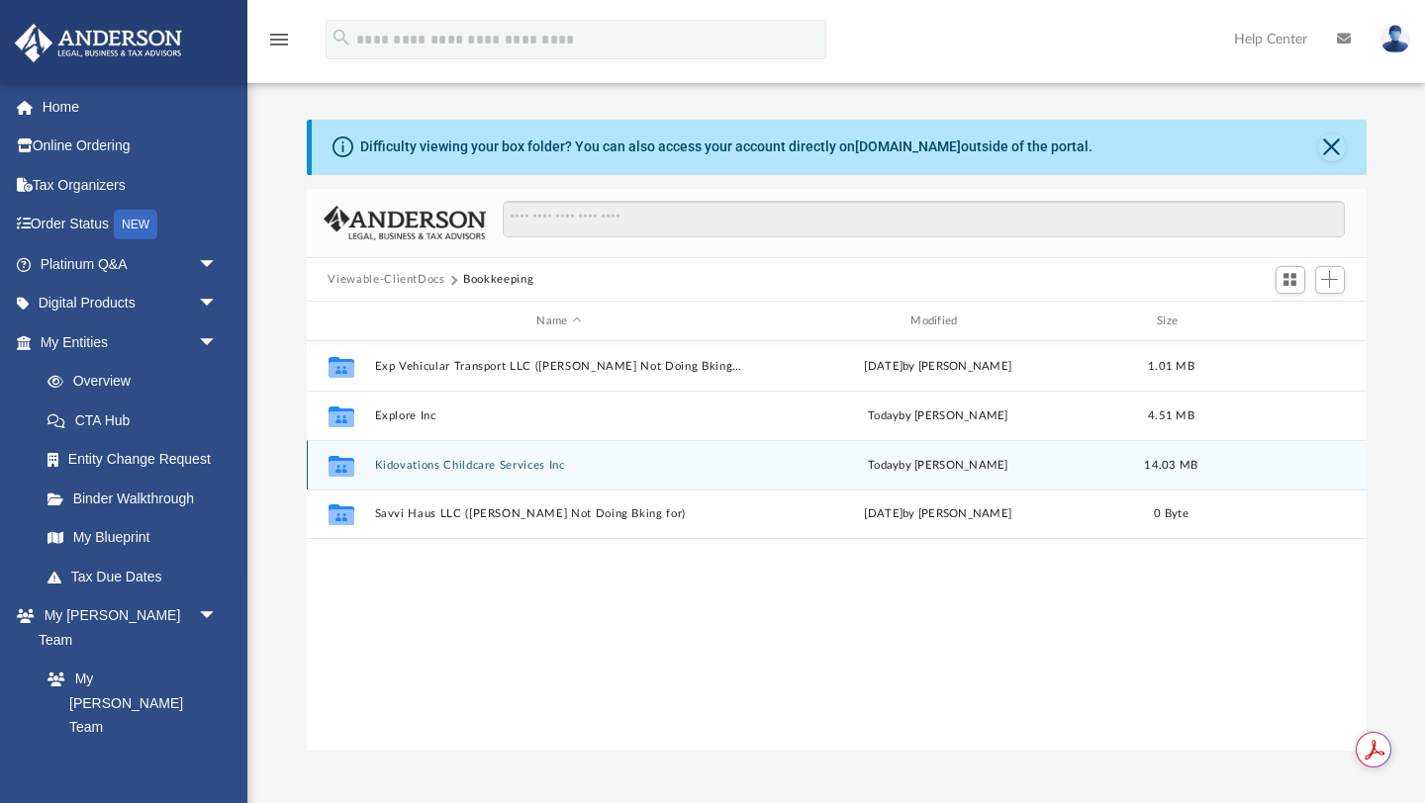
click at [419, 462] on button "Kidovations Childcare Services Inc" at bounding box center [559, 465] width 370 height 13
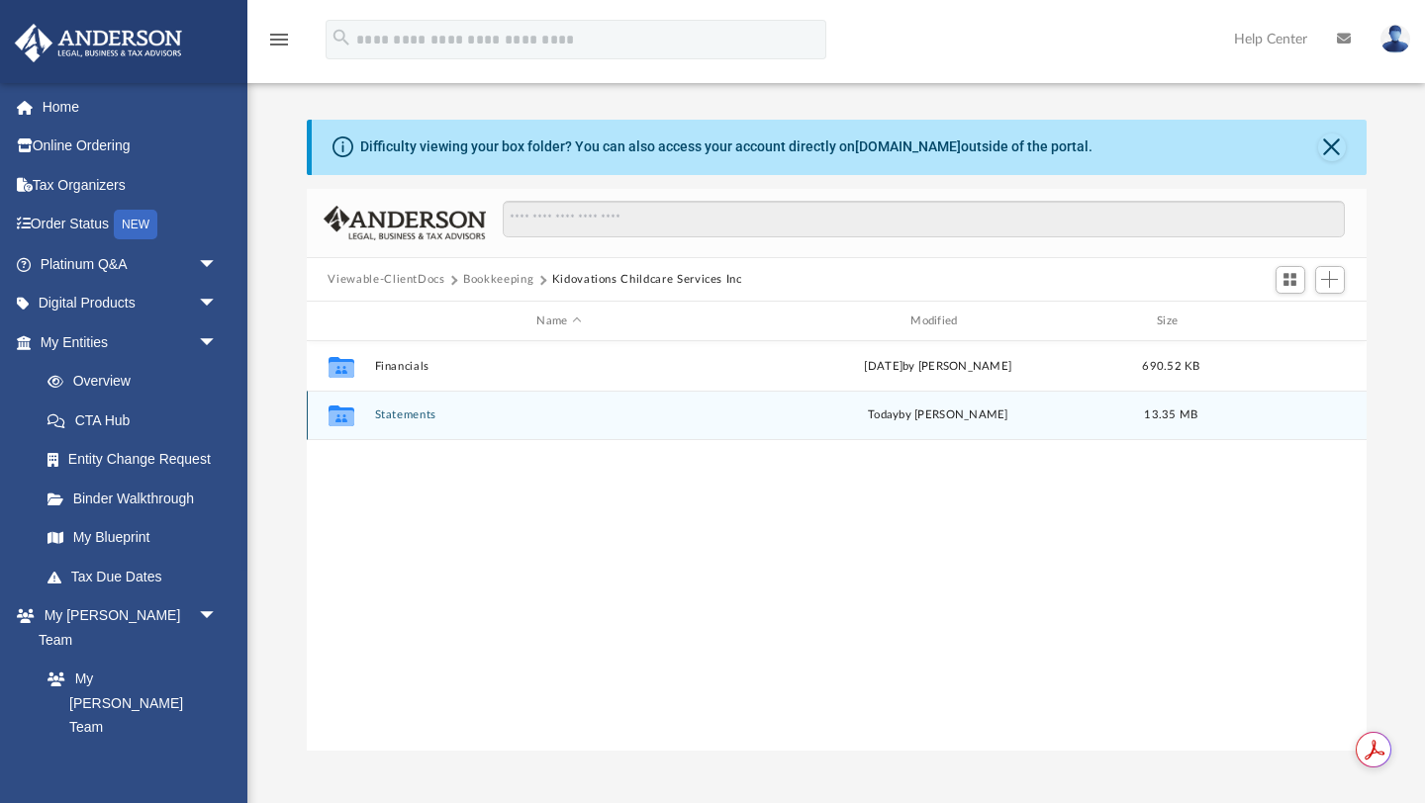
click at [408, 424] on div "Collaborated Folder Statements today by Tina Banks 13.35 MB" at bounding box center [837, 415] width 1060 height 49
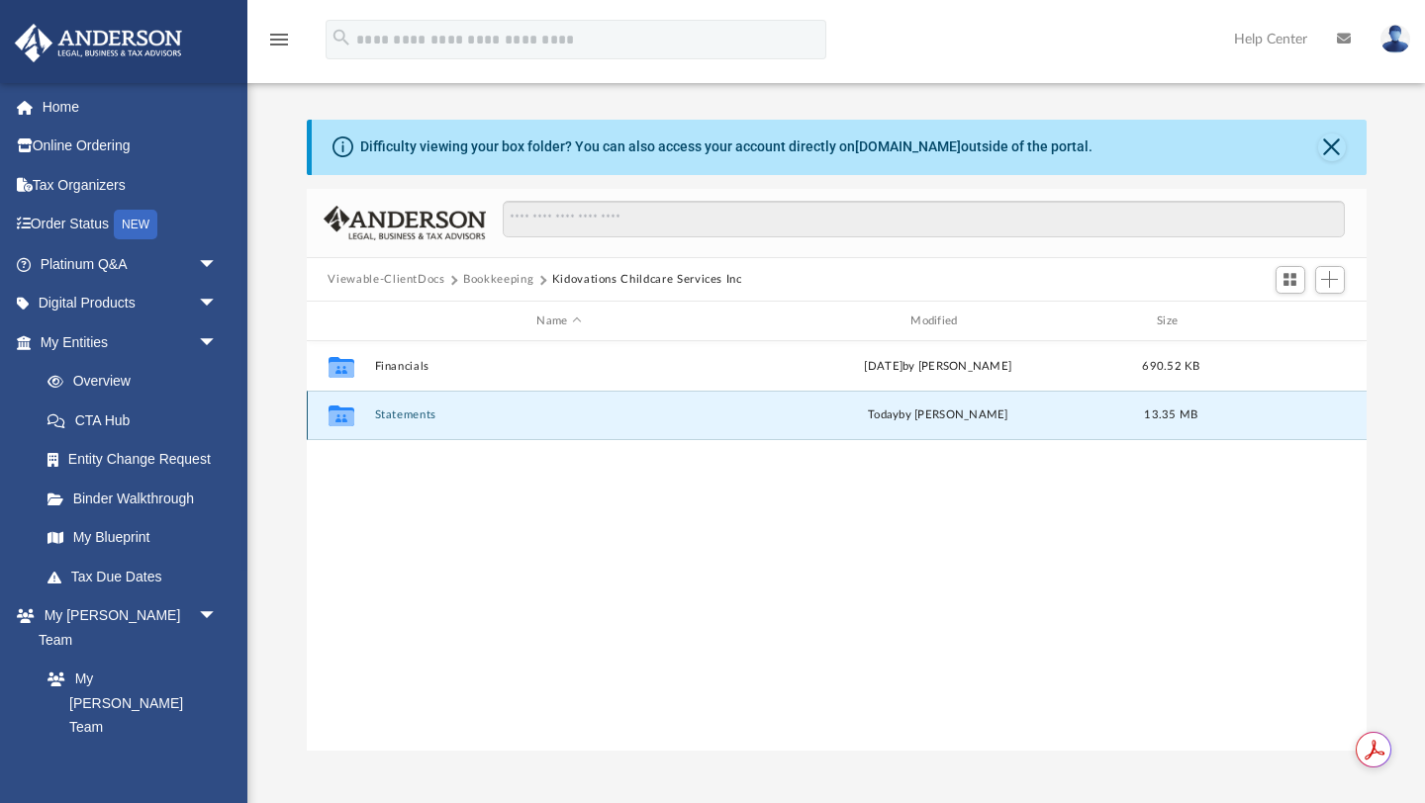
click at [416, 415] on button "Statements" at bounding box center [559, 416] width 370 height 13
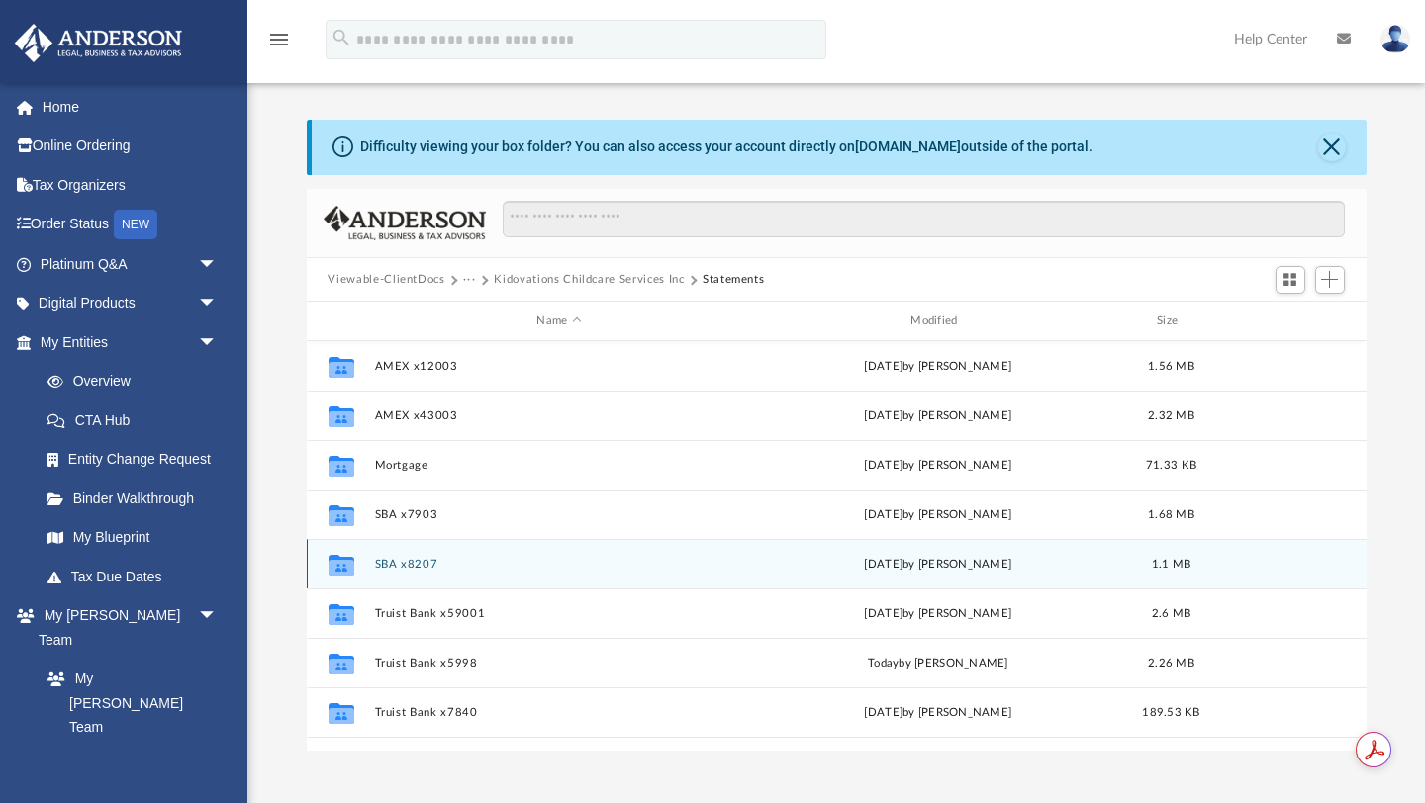
click at [417, 558] on button "SBA x8207" at bounding box center [559, 564] width 370 height 13
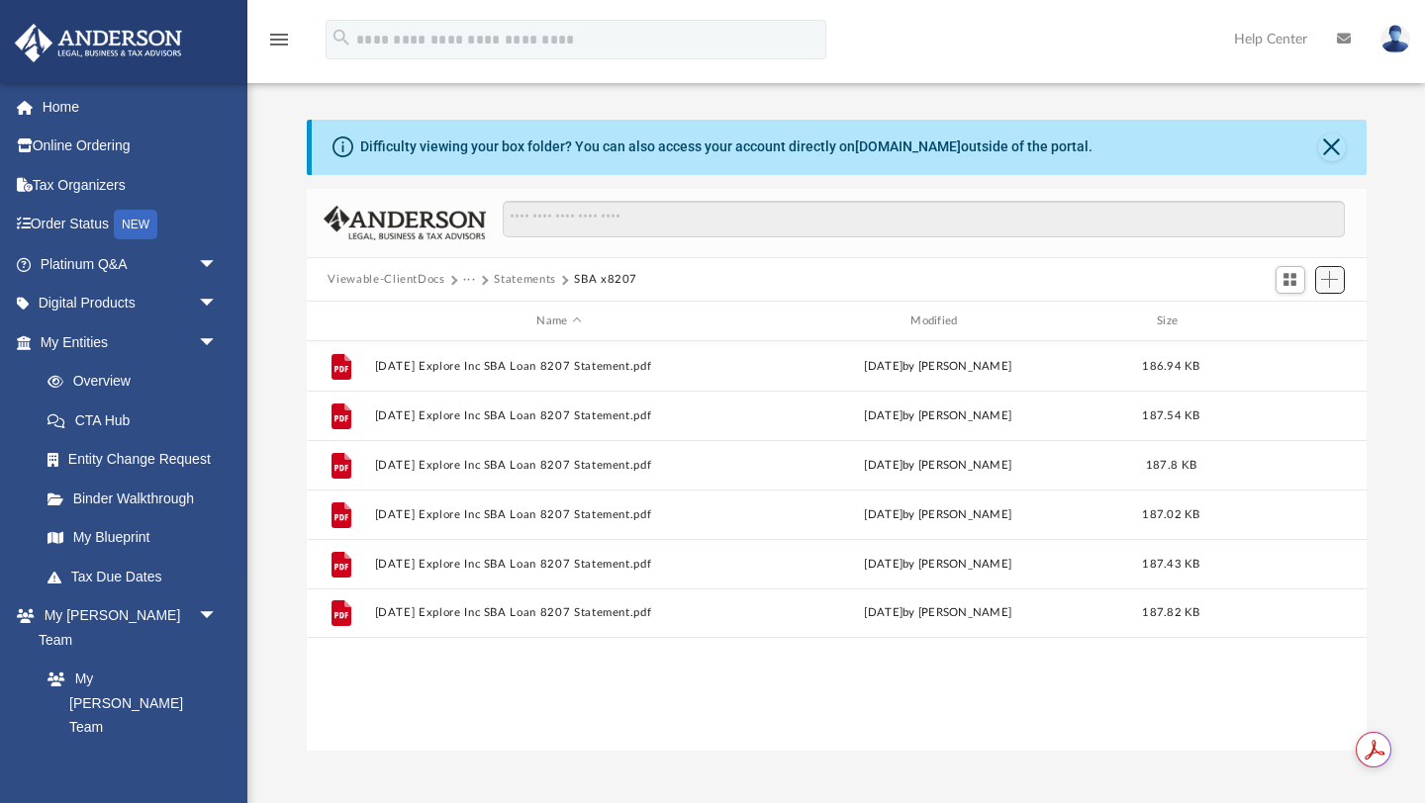
click at [1324, 277] on span "Add" at bounding box center [1329, 279] width 17 height 17
click at [1304, 316] on li "Upload" at bounding box center [1300, 319] width 63 height 21
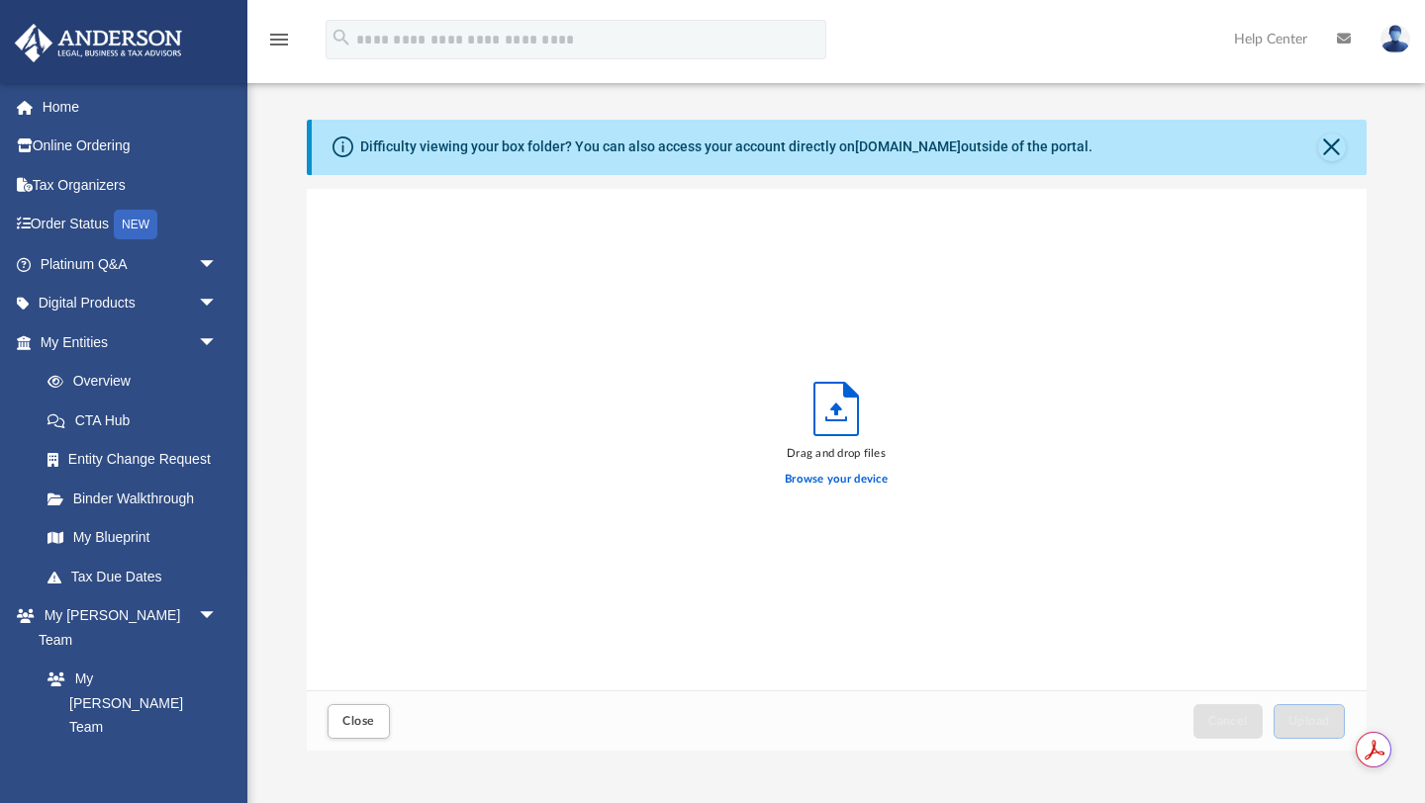
scroll to position [502, 1060]
click at [873, 476] on label "Browse your device" at bounding box center [836, 480] width 103 height 18
click at [0, 0] on input "Browse your device" at bounding box center [0, 0] width 0 height 0
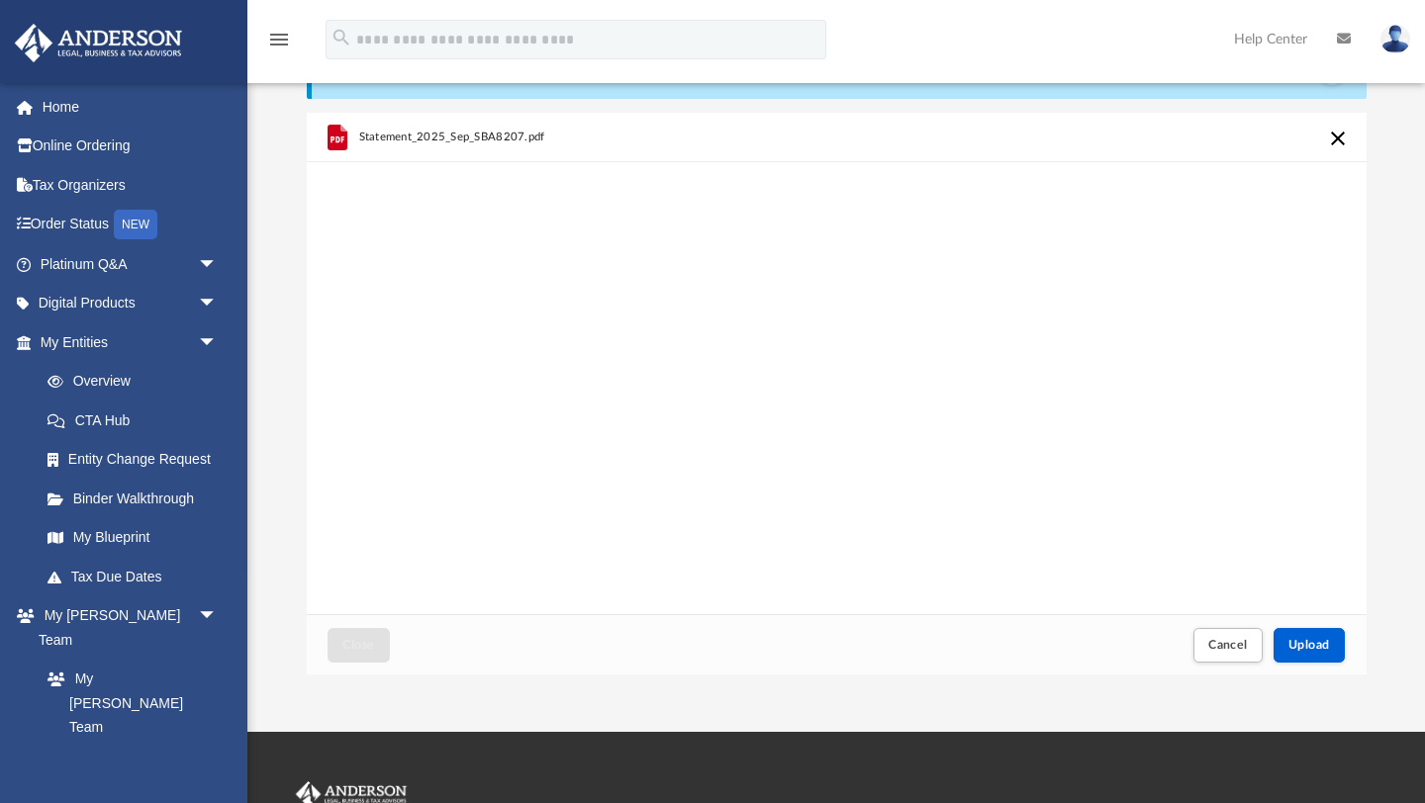
scroll to position [115, 0]
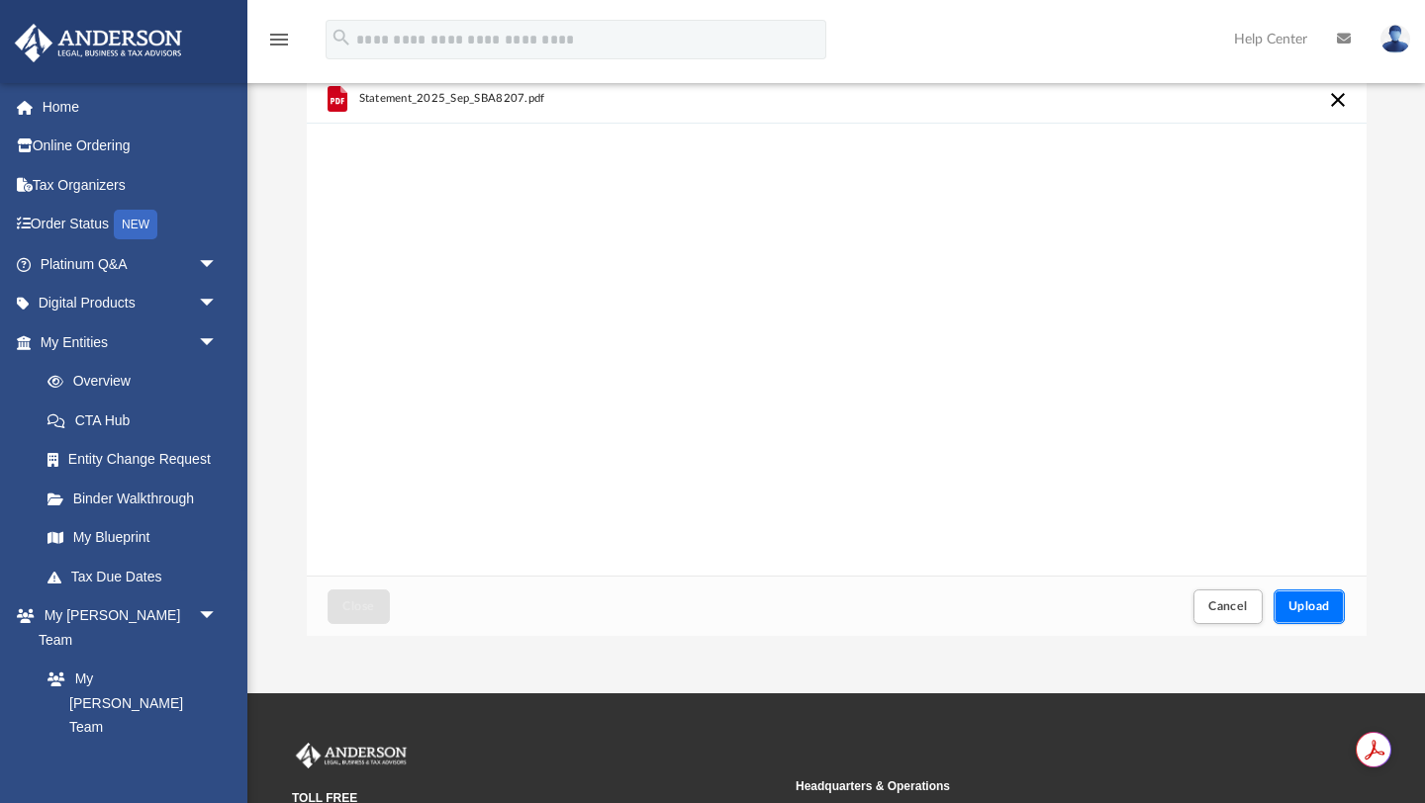
click at [1317, 600] on span "Upload" at bounding box center [1309, 606] width 42 height 12
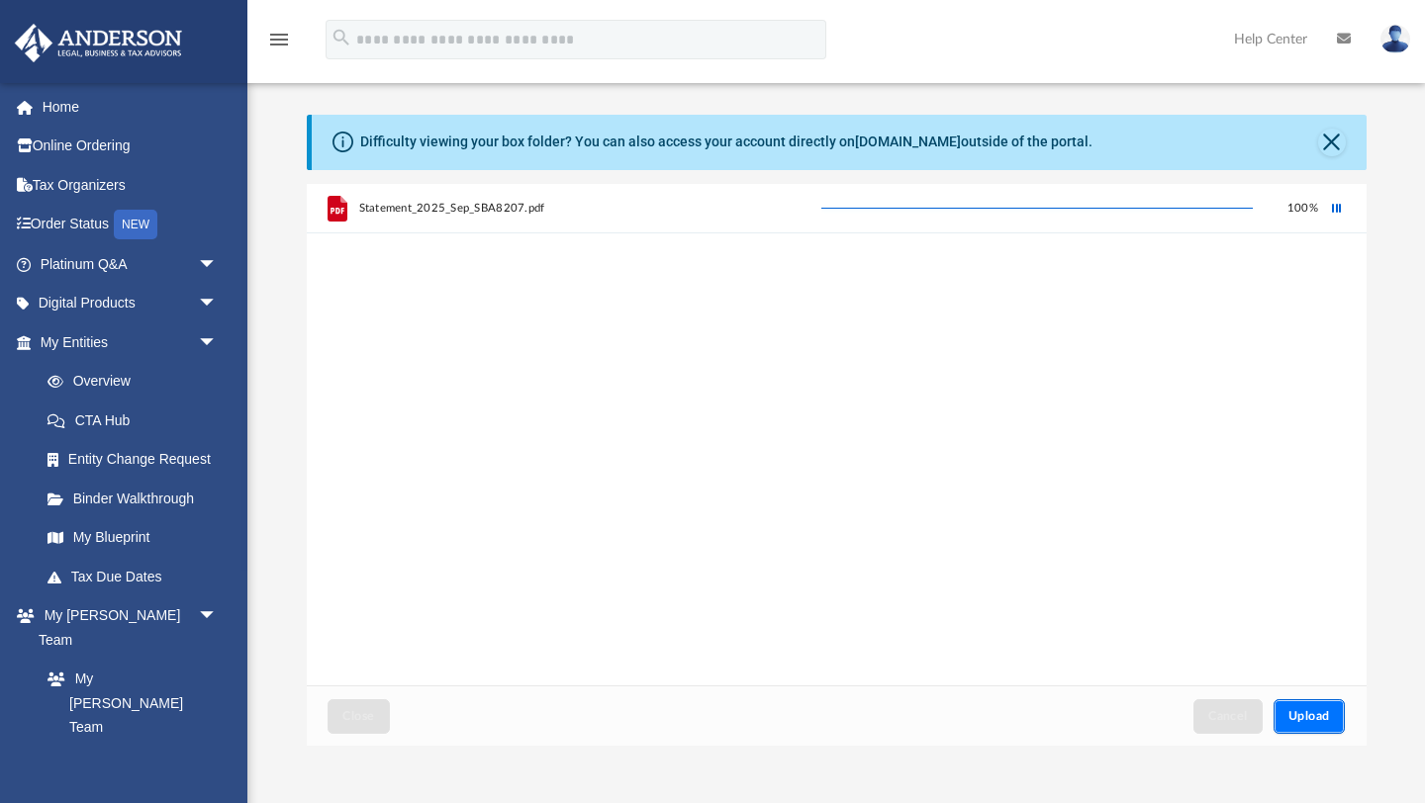
scroll to position [0, 0]
